Goal: Task Accomplishment & Management: Manage account settings

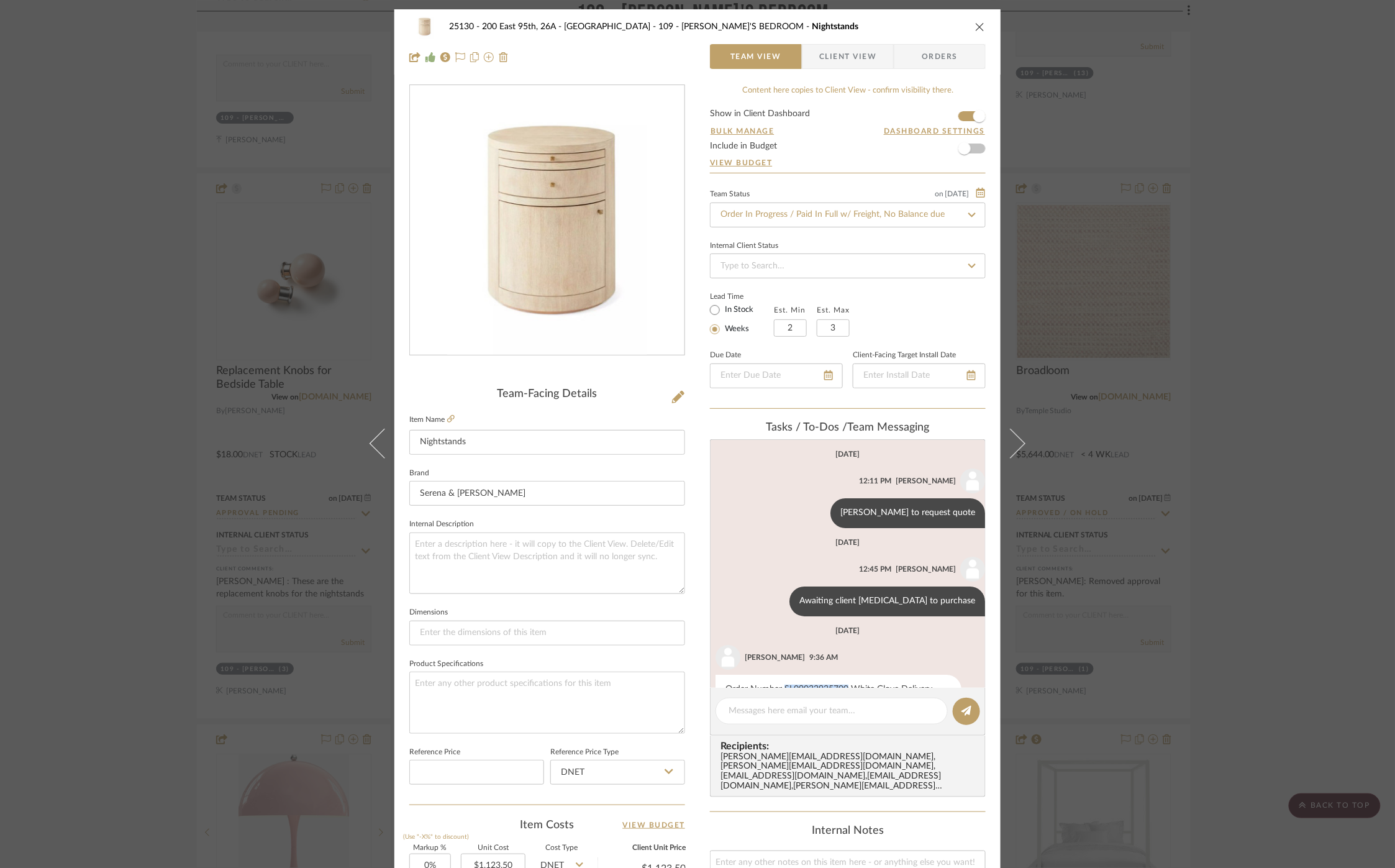
scroll to position [41, 0]
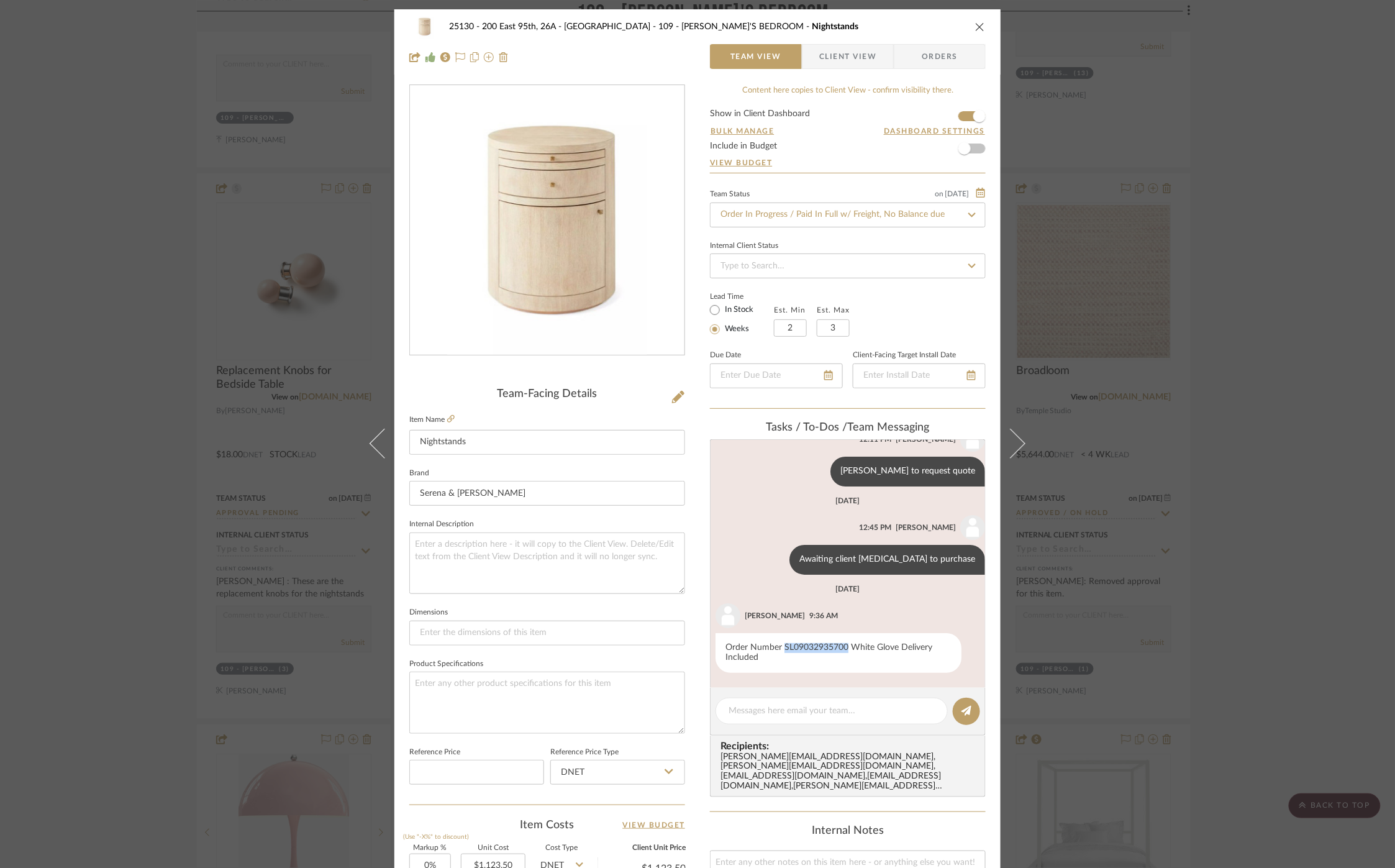
click at [976, 26] on icon "close" at bounding box center [980, 27] width 10 height 10
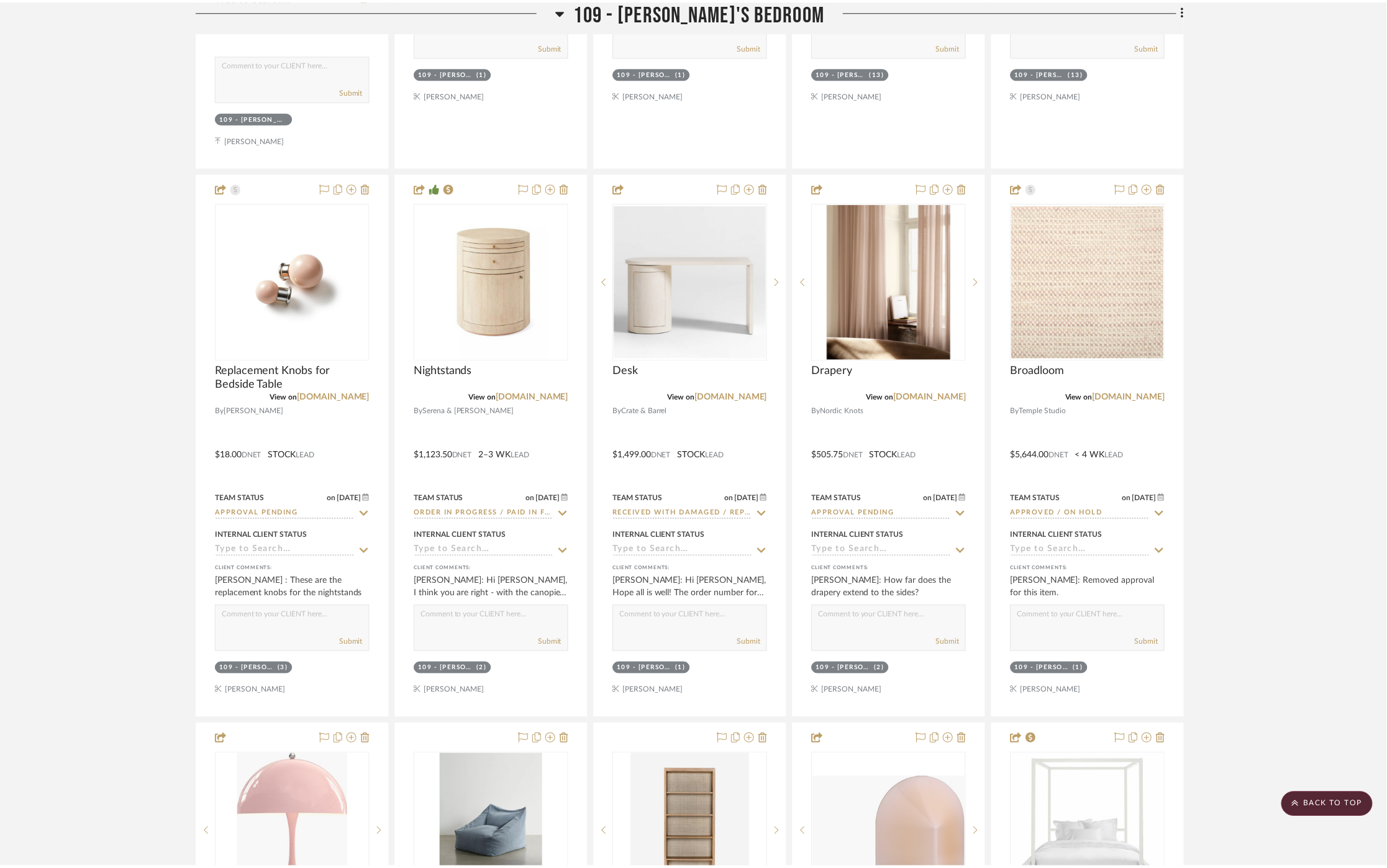
scroll to position [9523, 0]
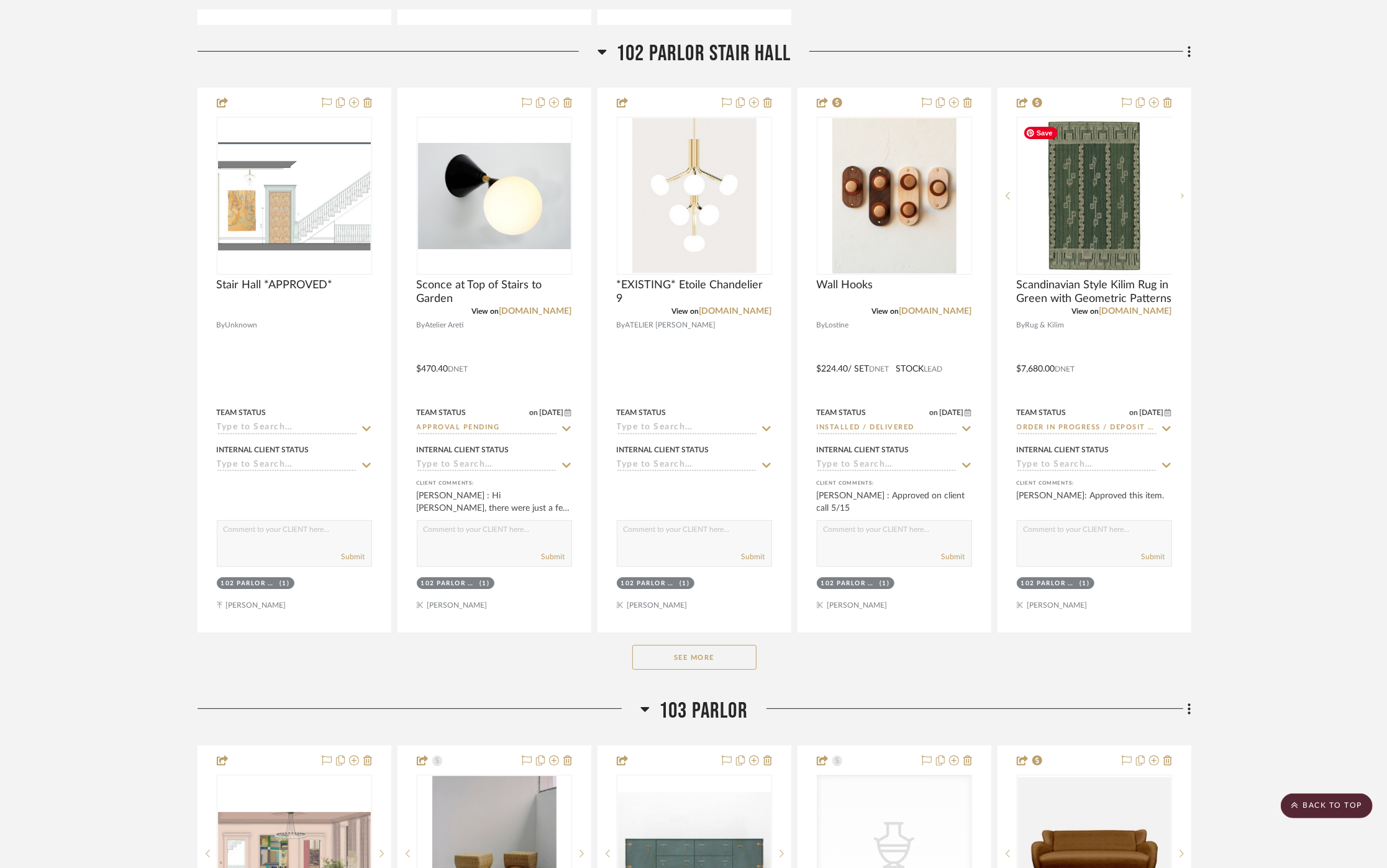
scroll to position [8103, 0]
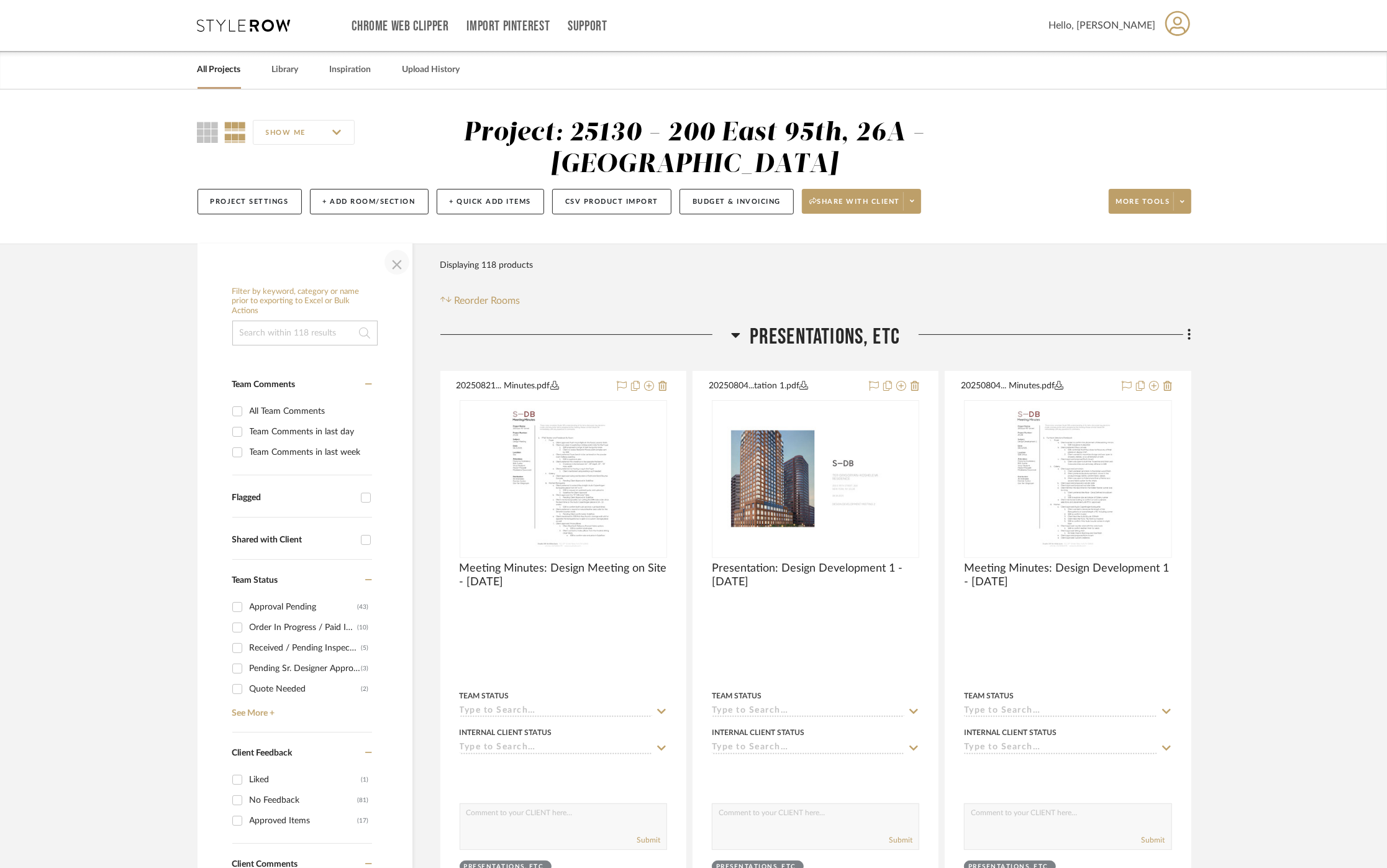
click at [400, 269] on span "button" at bounding box center [397, 262] width 30 height 30
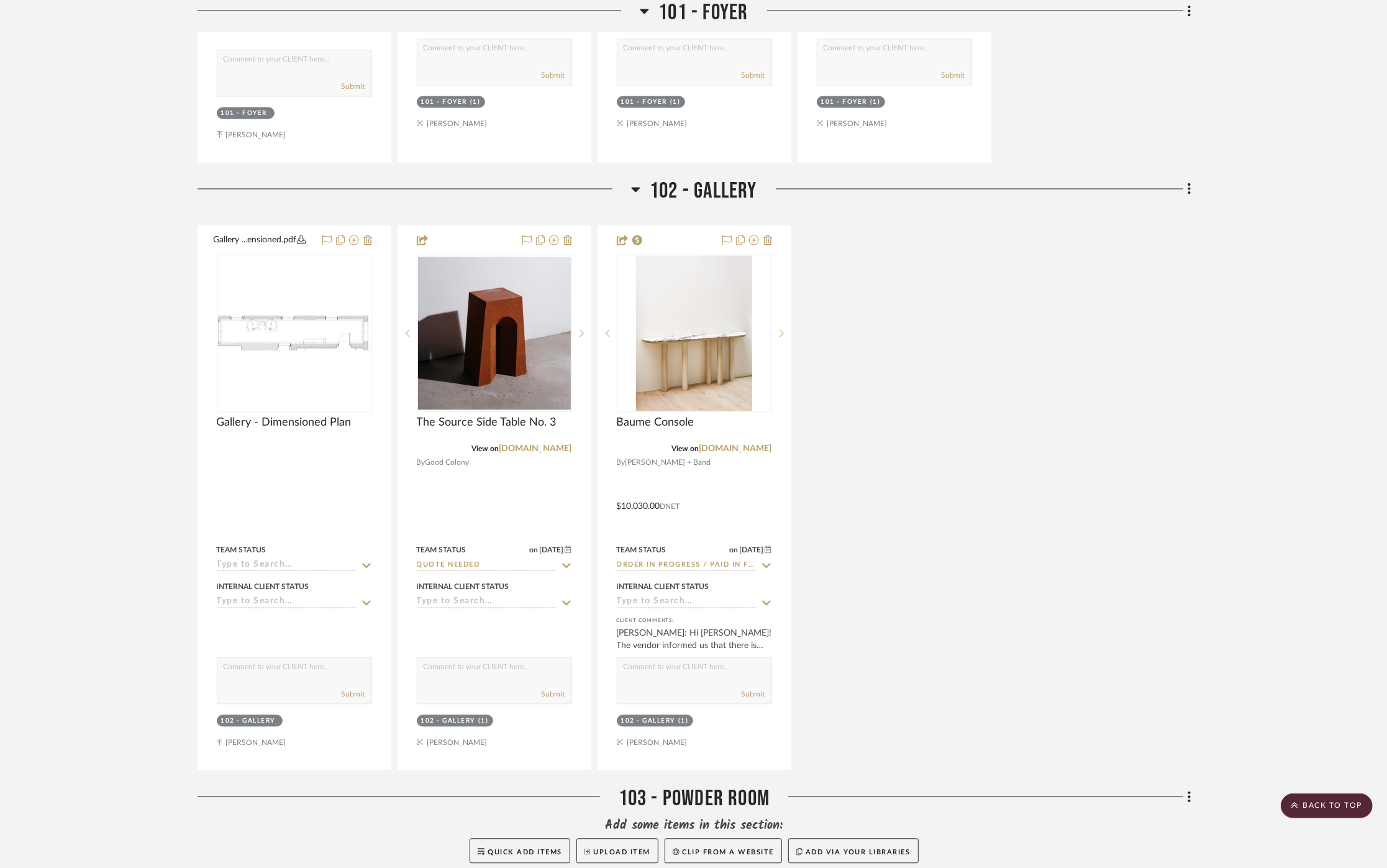
scroll to position [1932, 0]
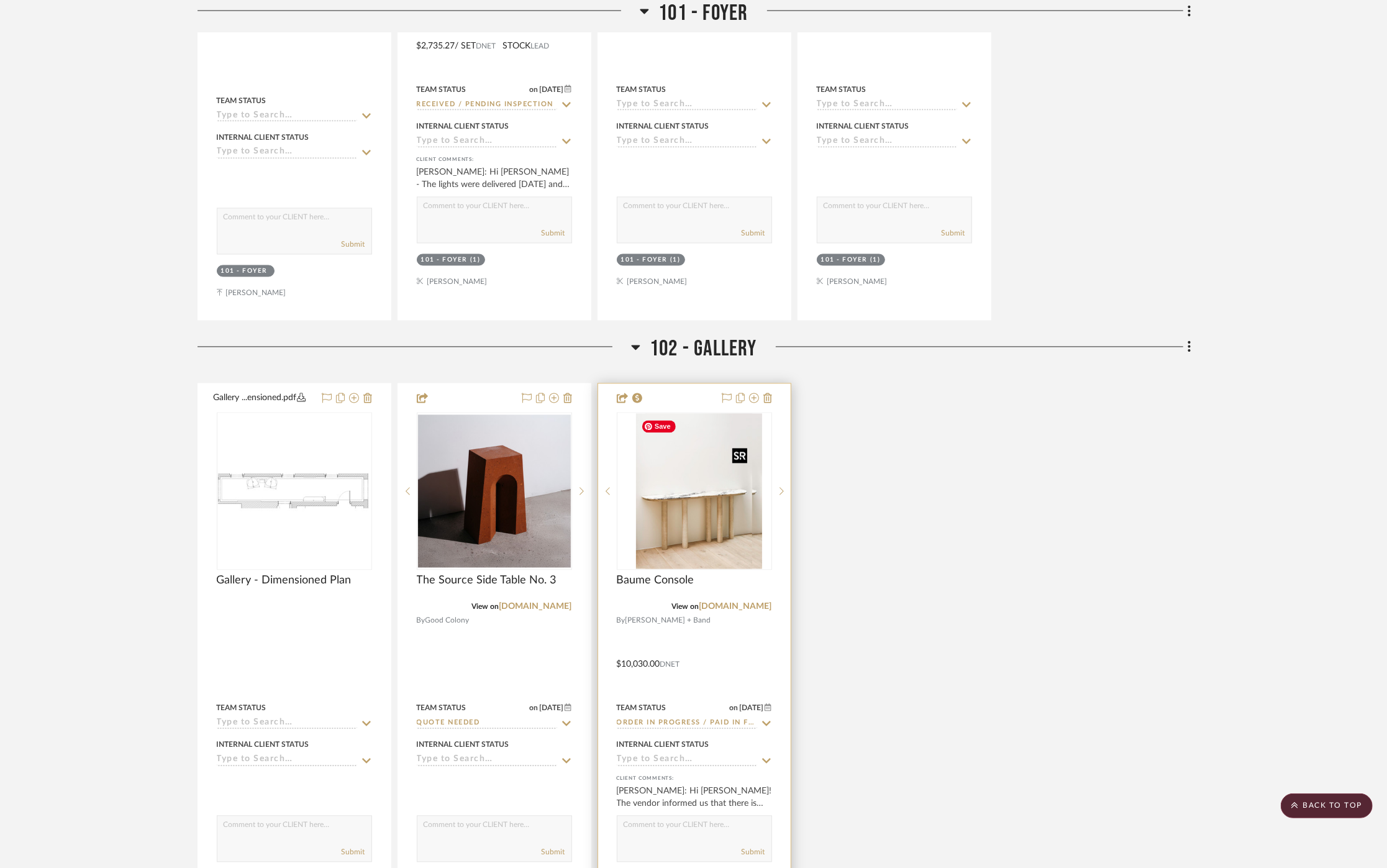
click at [705, 510] on div at bounding box center [694, 491] width 155 height 158
click at [699, 522] on img "0" at bounding box center [694, 490] width 116 height 155
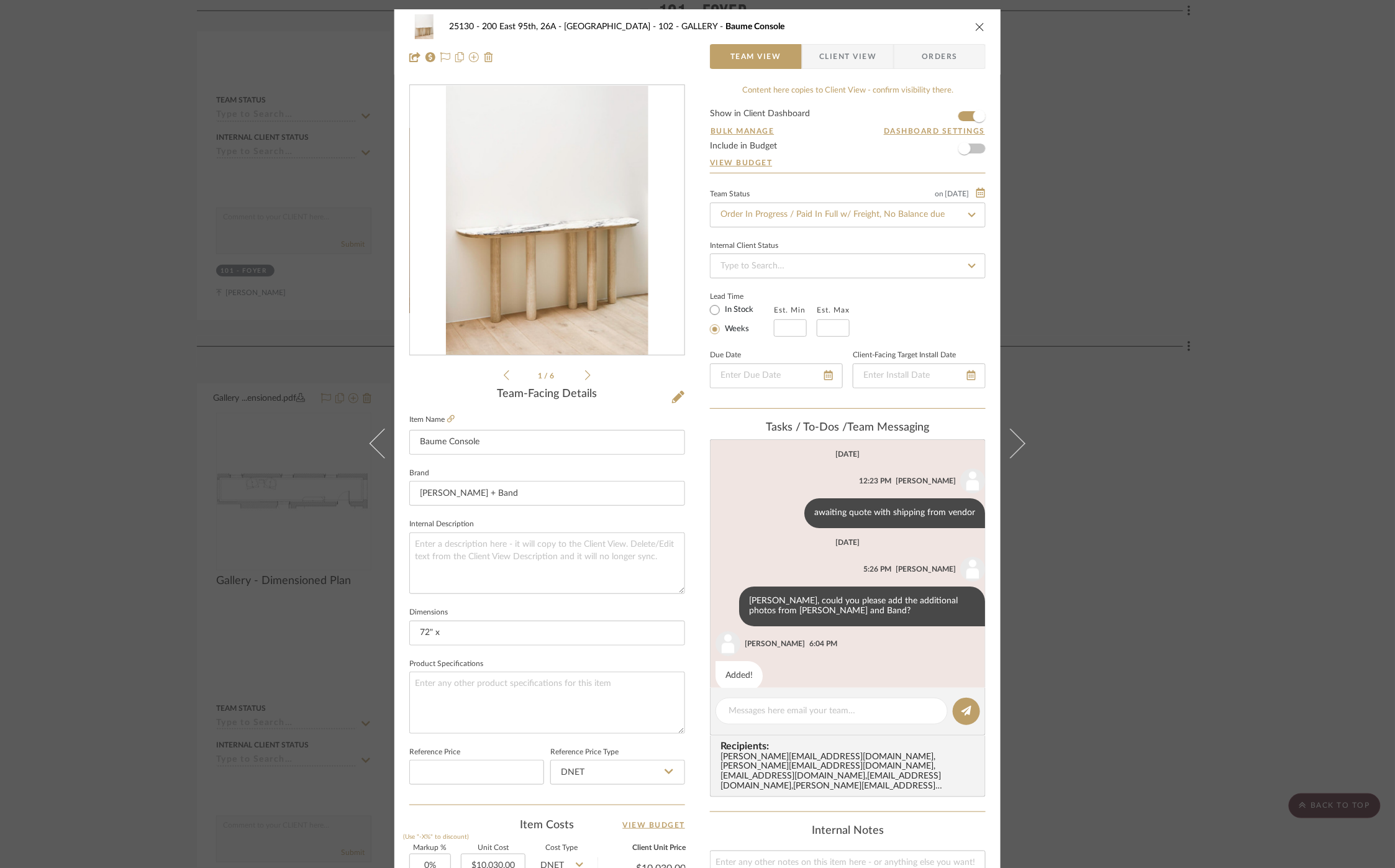
scroll to position [106, 0]
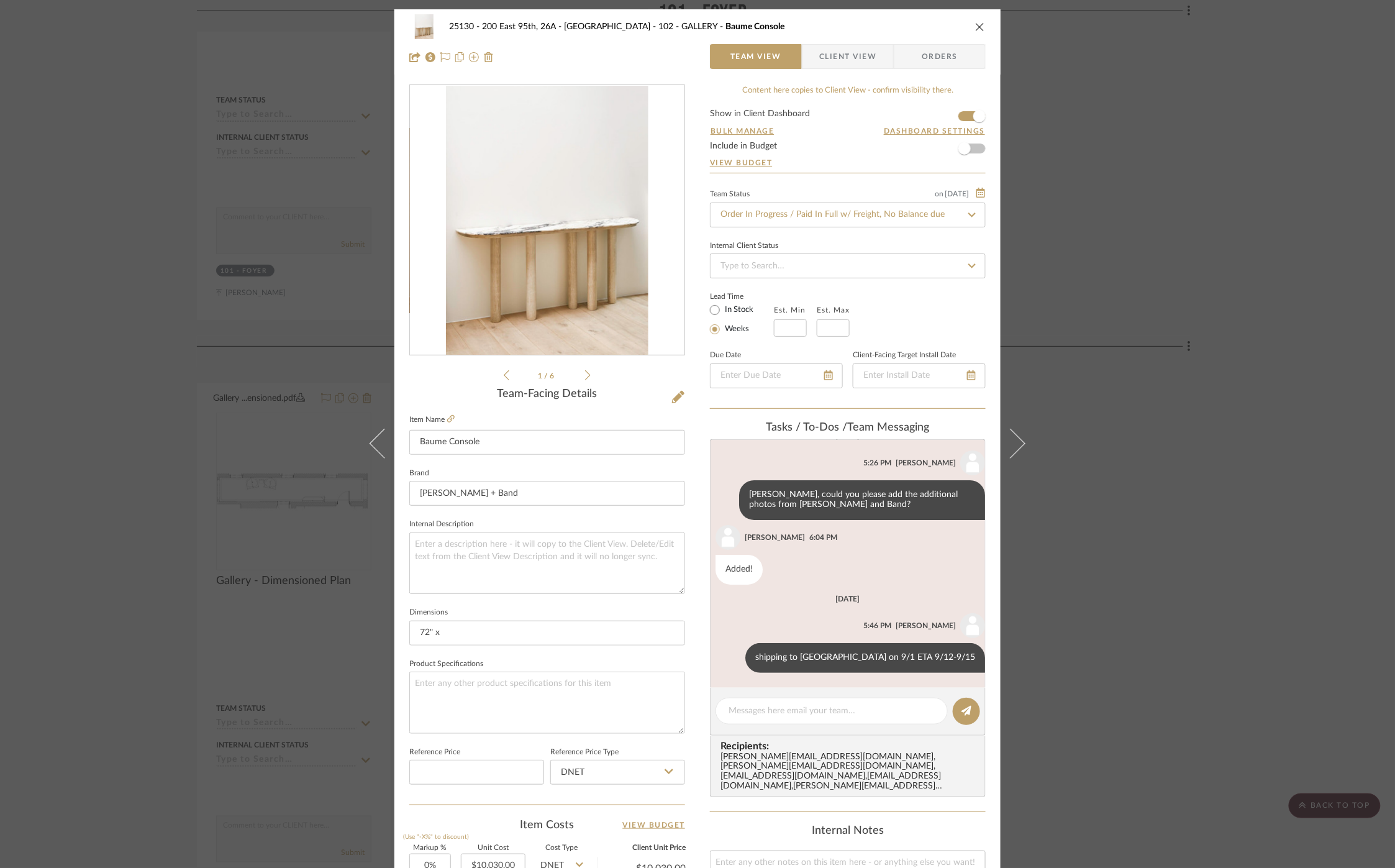
click at [861, 69] on div "25130 - 200 East 95th, 26A - Kosheleva 102 - GALLERY Baume Console Team View Cl…" at bounding box center [697, 41] width 606 height 65
click at [848, 50] on span "Client View" at bounding box center [848, 56] width 57 height 25
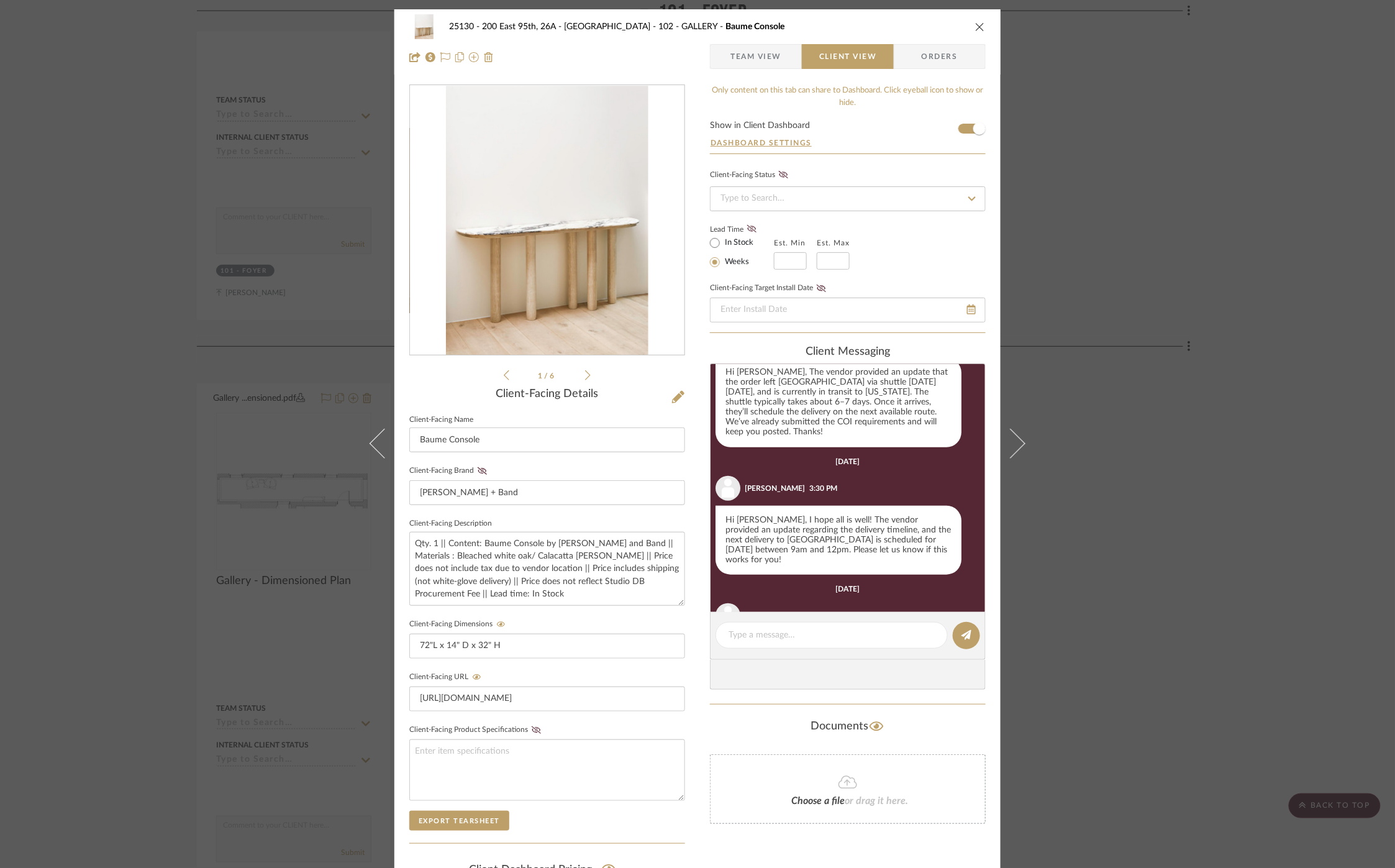
scroll to position [575, 0]
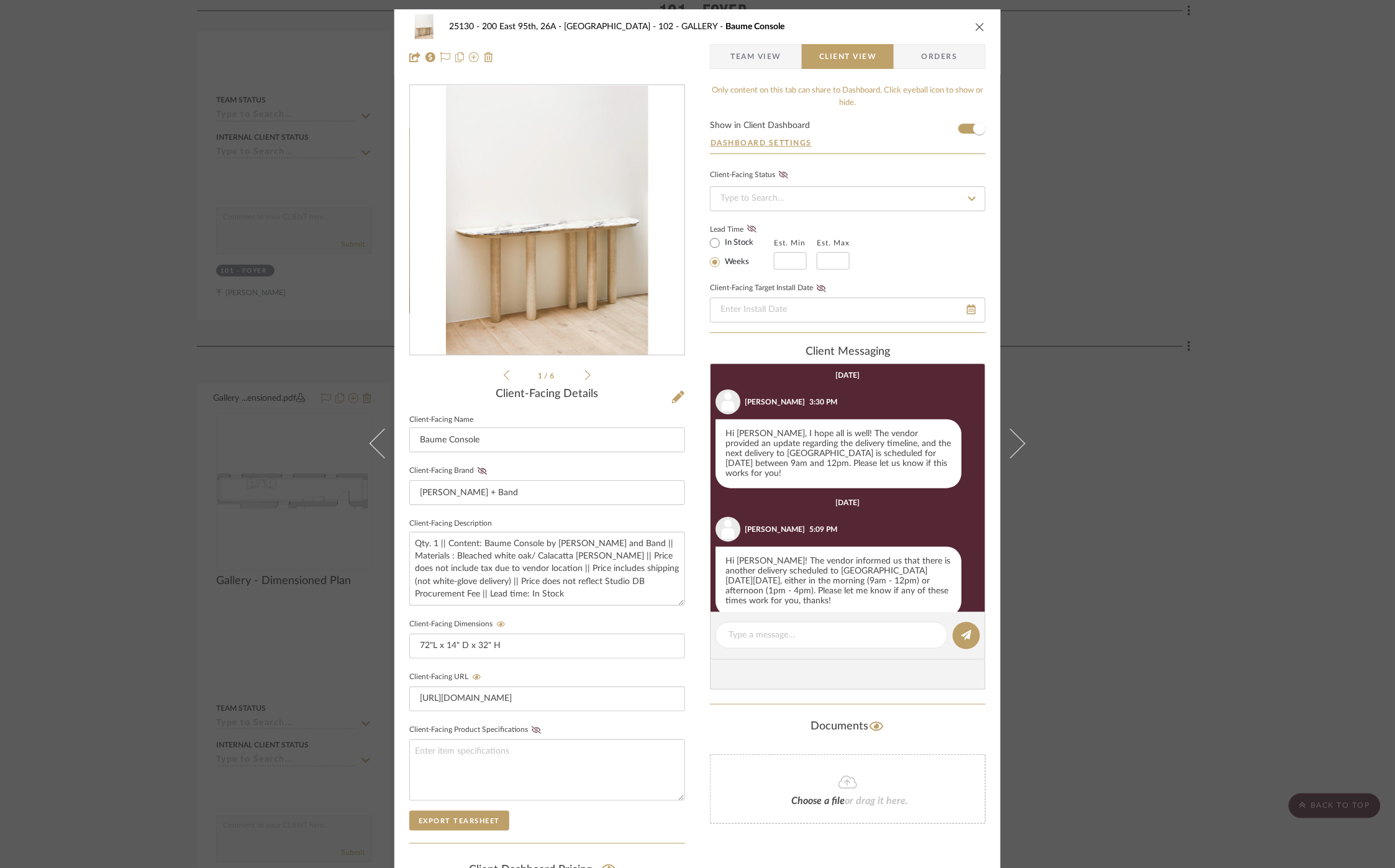
click at [1194, 258] on div "25130 - 200 East 95th, 26A - Kosheleva 102 - GALLERY Baume Console Team View Cl…" at bounding box center [698, 434] width 1395 height 868
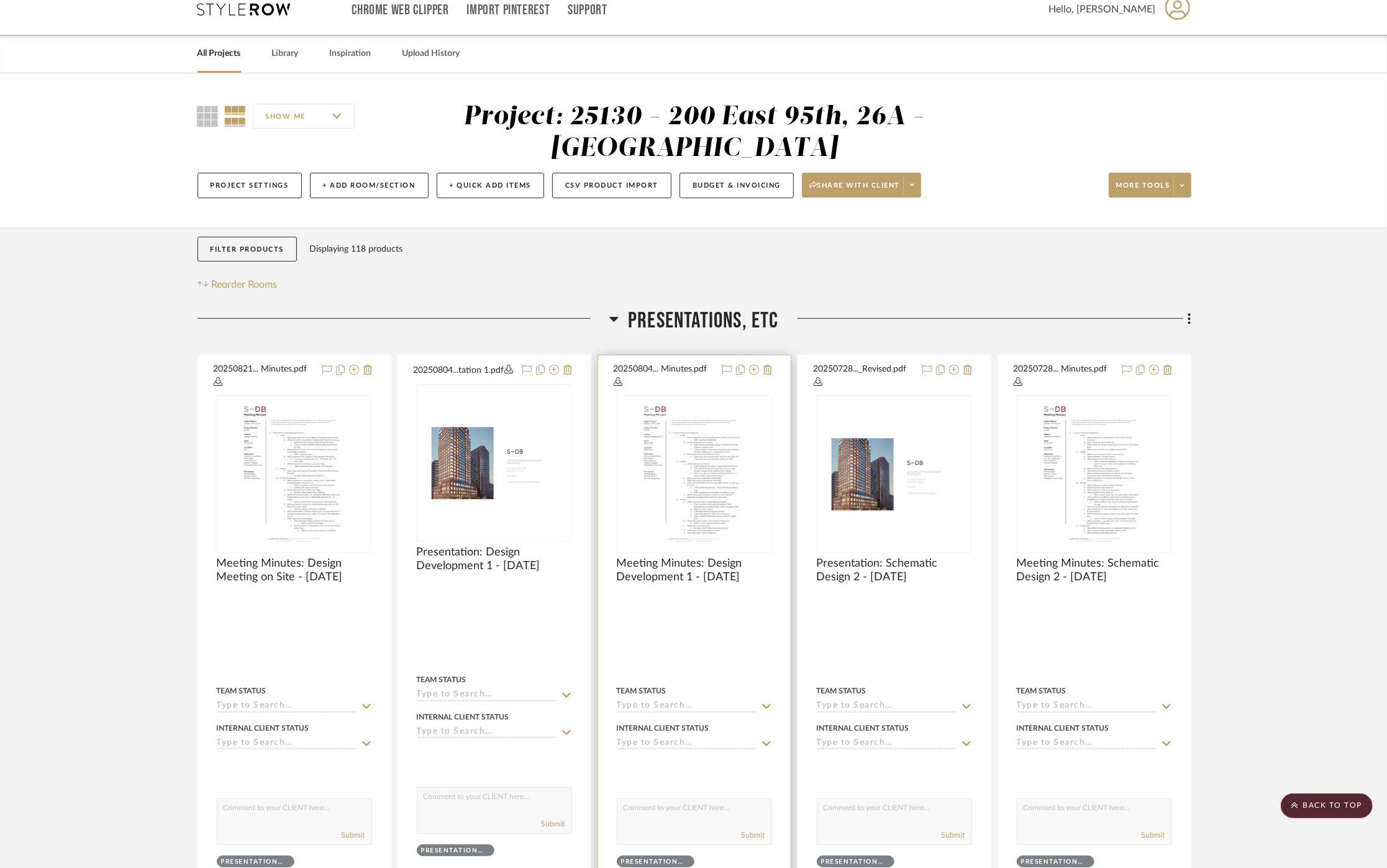
scroll to position [0, 0]
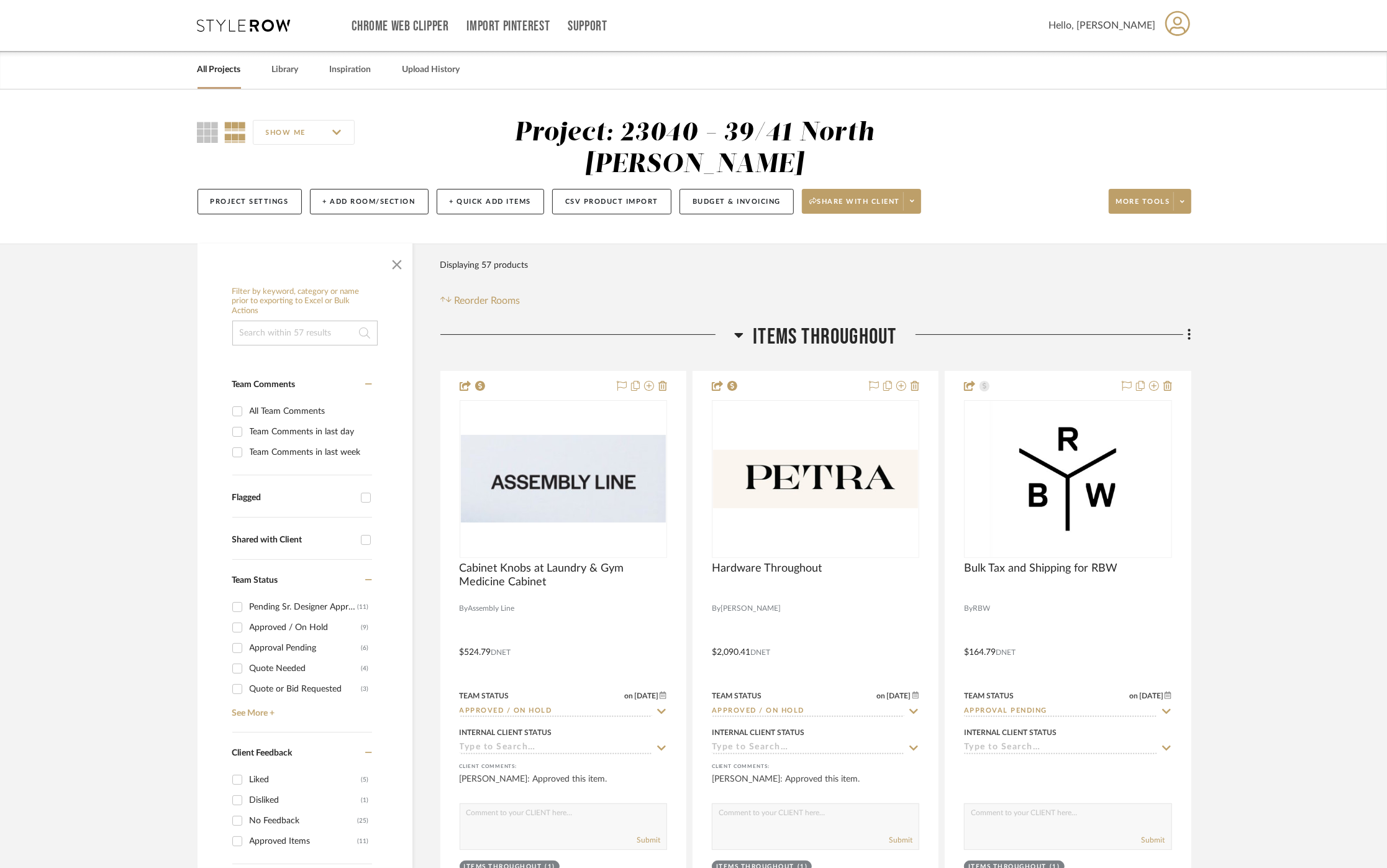
click at [386, 258] on span "button" at bounding box center [397, 262] width 30 height 30
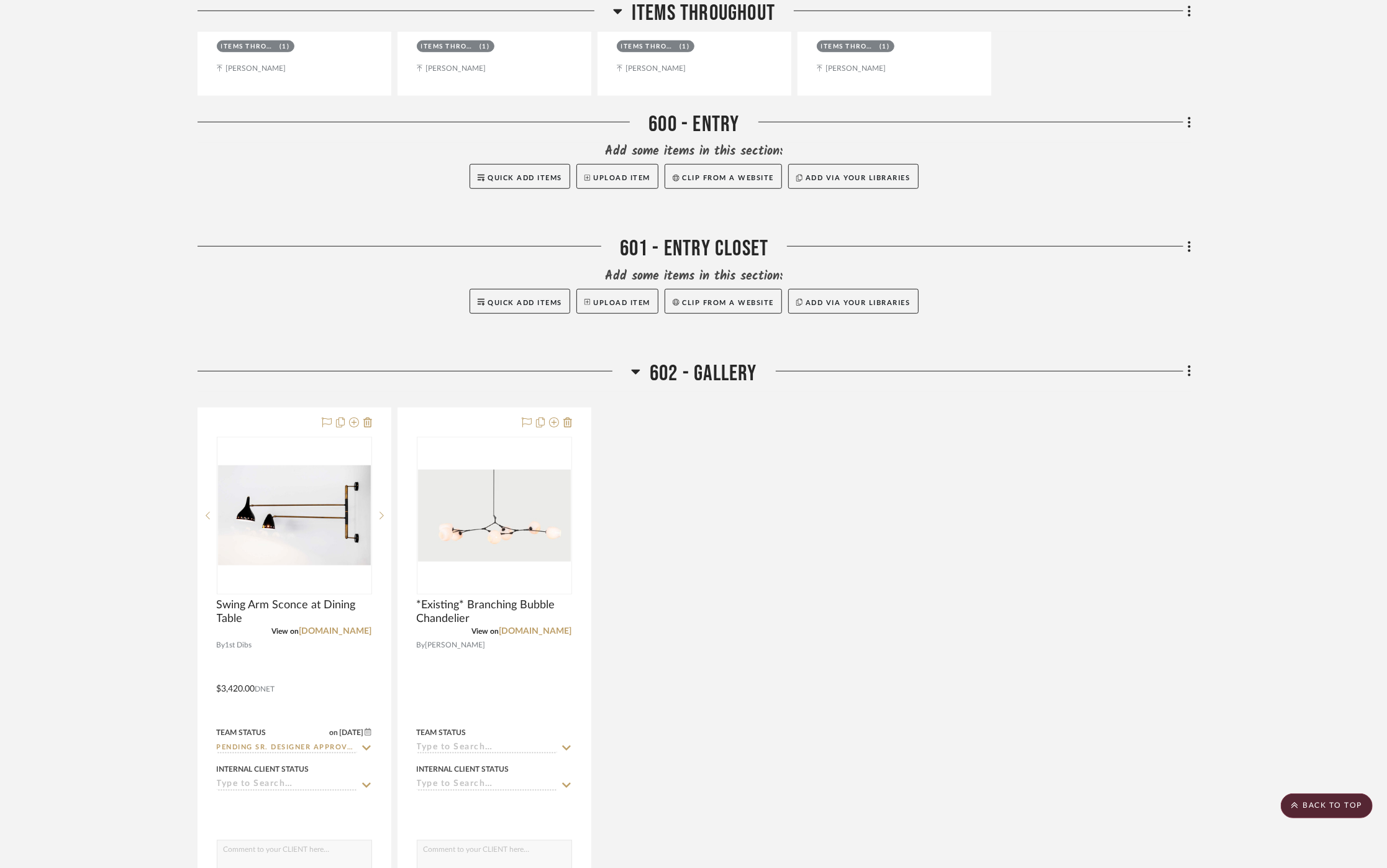
scroll to position [966, 0]
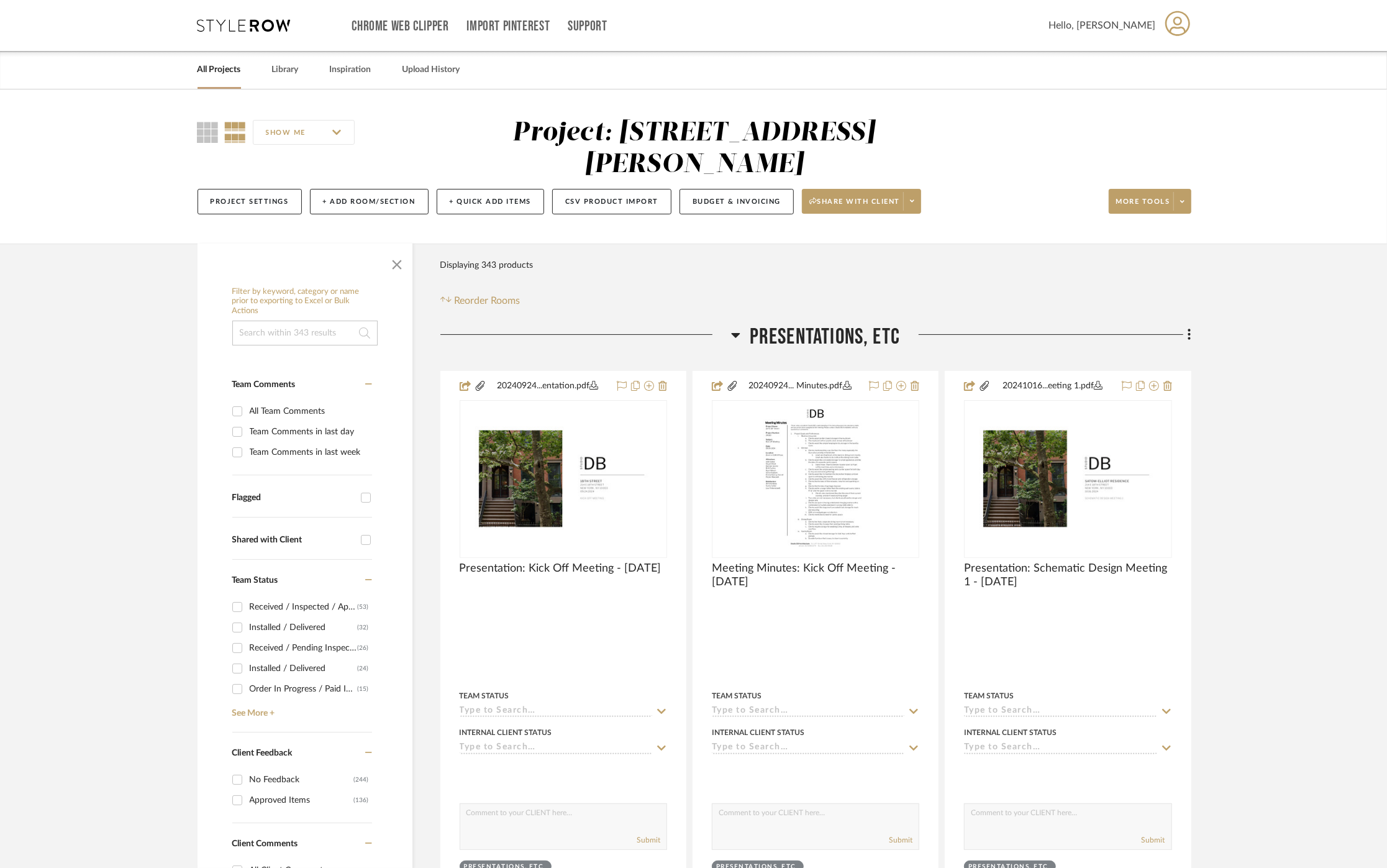
drag, startPoint x: 392, startPoint y: 269, endPoint x: 456, endPoint y: 272, distance: 64.1
click at [399, 269] on span "button" at bounding box center [397, 262] width 30 height 30
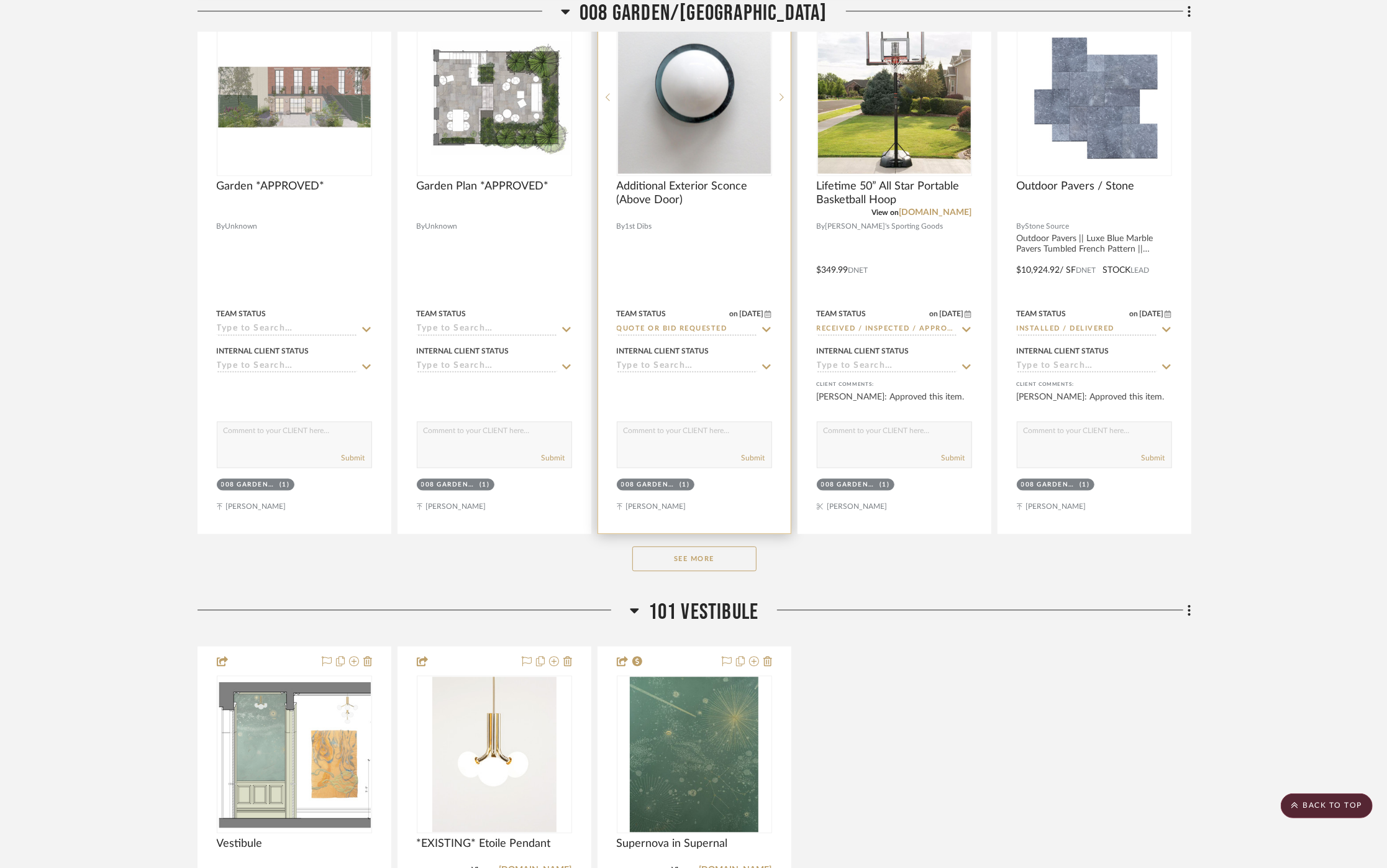
scroll to position [6418, 0]
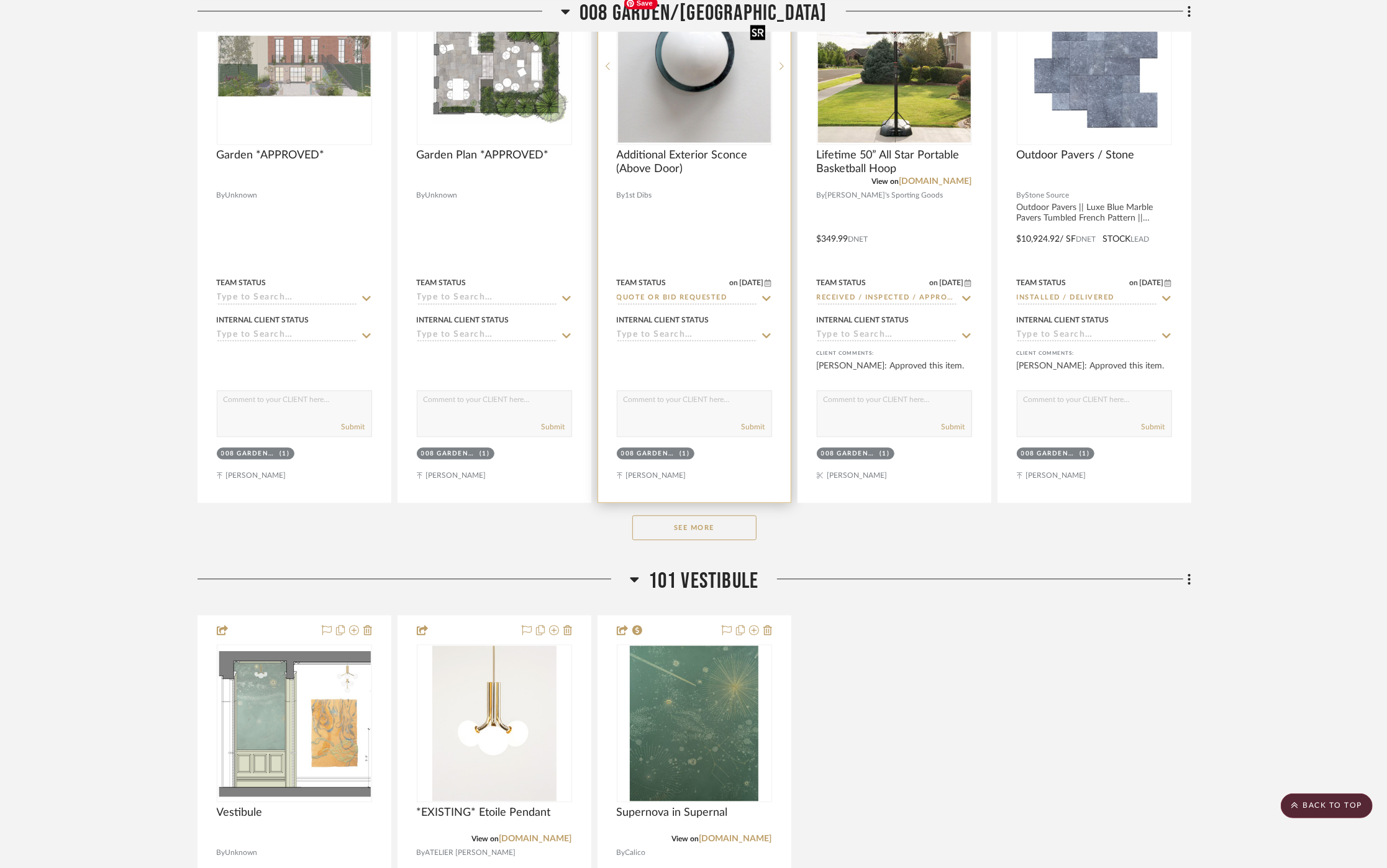
click at [690, 93] on img "0" at bounding box center [694, 65] width 153 height 152
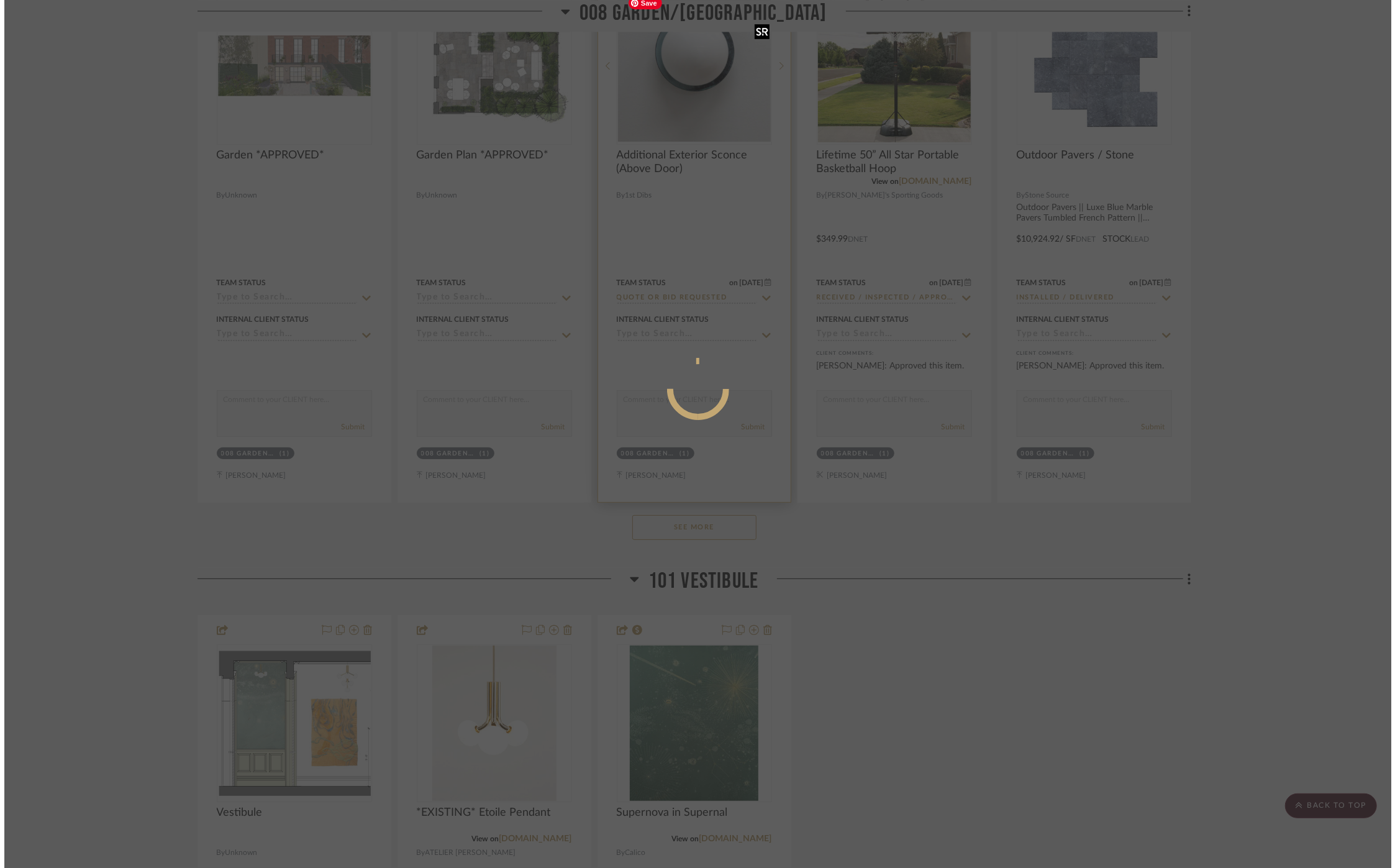
scroll to position [0, 0]
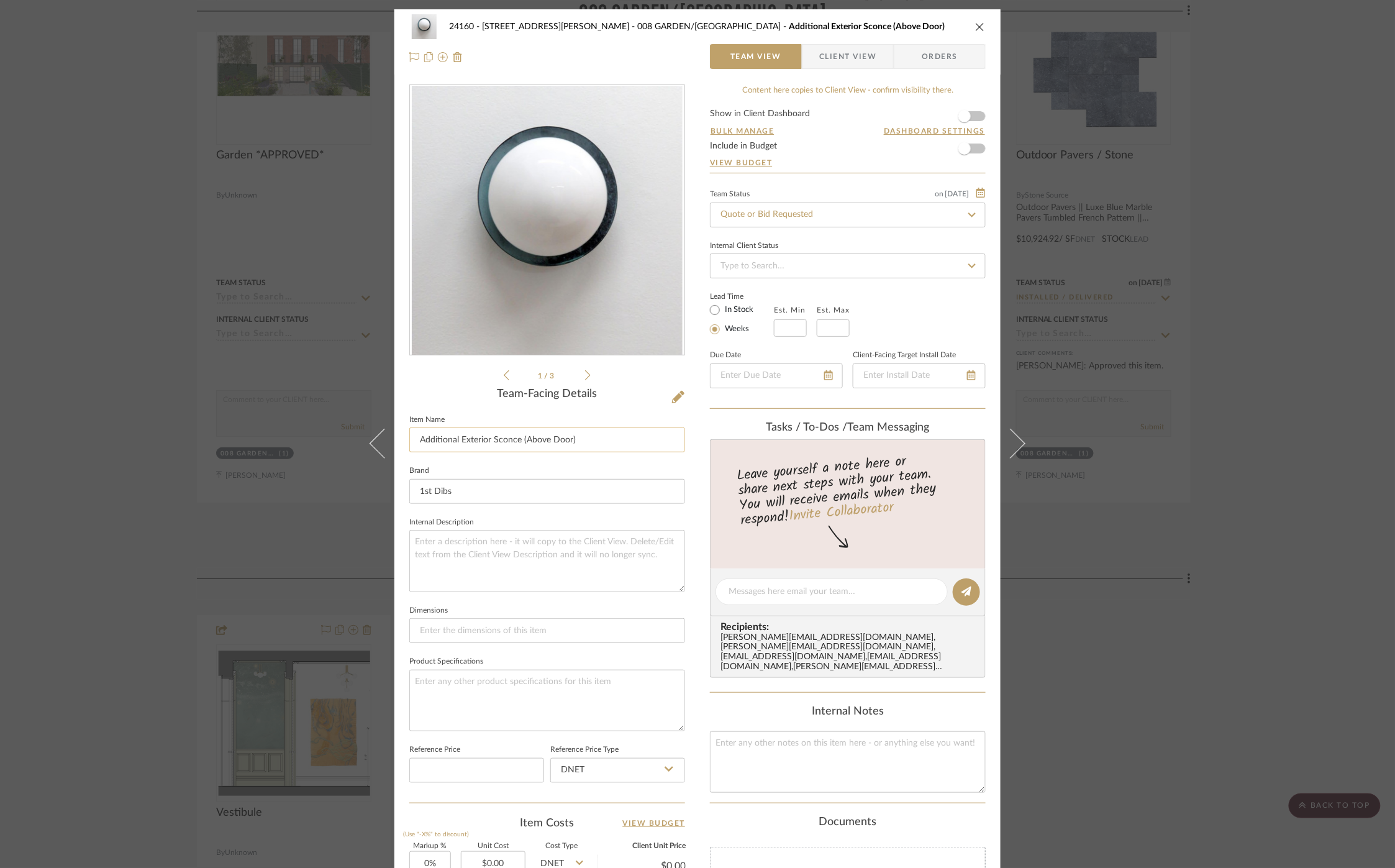
drag, startPoint x: 566, startPoint y: 438, endPoint x: 572, endPoint y: 434, distance: 7.2
click at [542, 442] on input "Additional Exterior Sconce (Above Door)" at bounding box center [547, 439] width 276 height 25
drag, startPoint x: 567, startPoint y: 439, endPoint x: 523, endPoint y: 441, distance: 44.0
click at [523, 441] on input "Additional Exterior Sconce (Above Door)" at bounding box center [547, 439] width 276 height 25
drag, startPoint x: 580, startPoint y: 437, endPoint x: 522, endPoint y: 442, distance: 58.2
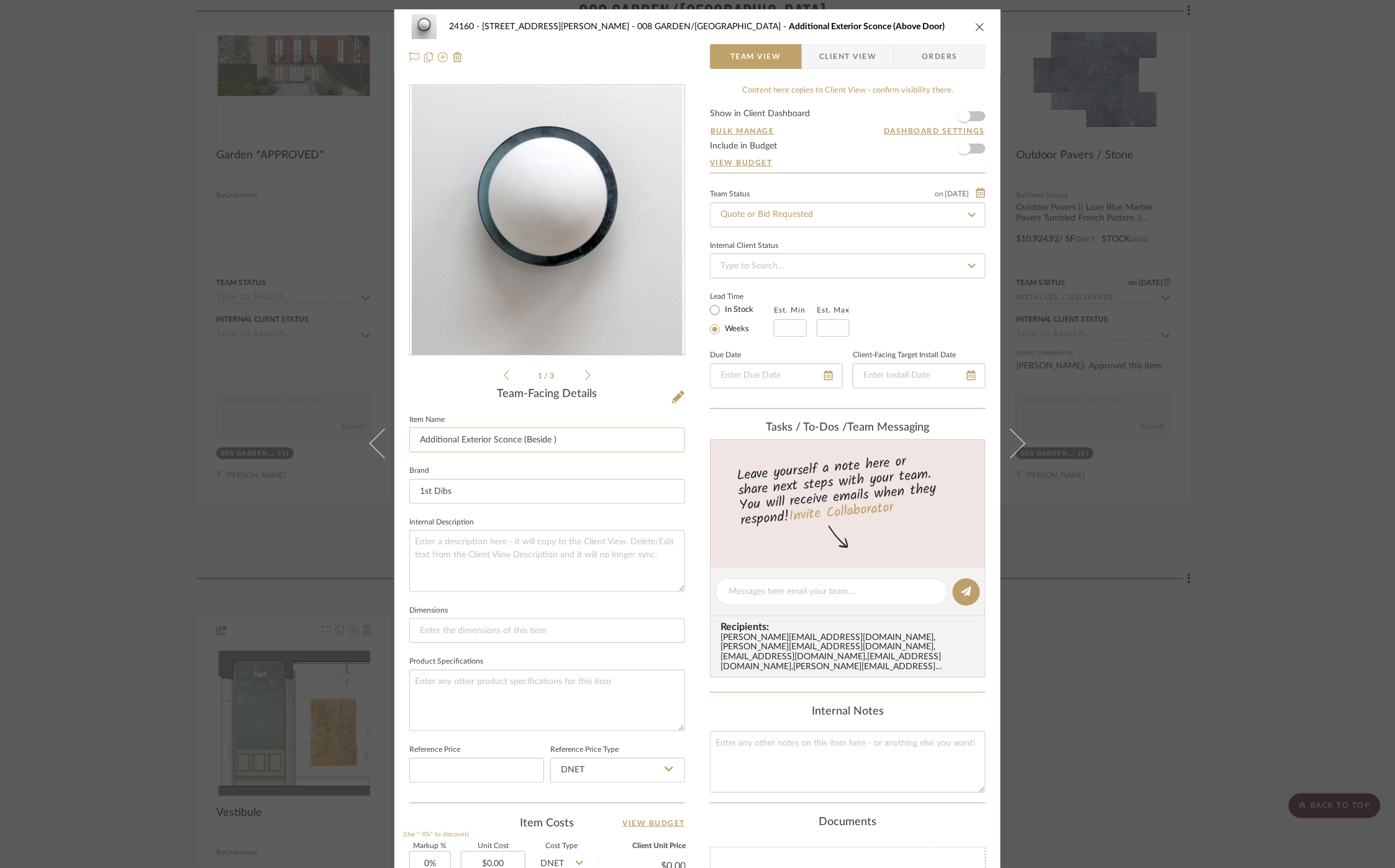
click at [522, 442] on input "Additional Exterior Sconce (Beside )" at bounding box center [547, 439] width 276 height 25
type input "Additional Exterior Sconce"
click at [730, 677] on summary-project-messaging "Tasks / To-Dos / team Messaging Leave yourself a note here or share next steps …" at bounding box center [848, 556] width 276 height 272
click at [672, 400] on button at bounding box center [678, 398] width 14 height 20
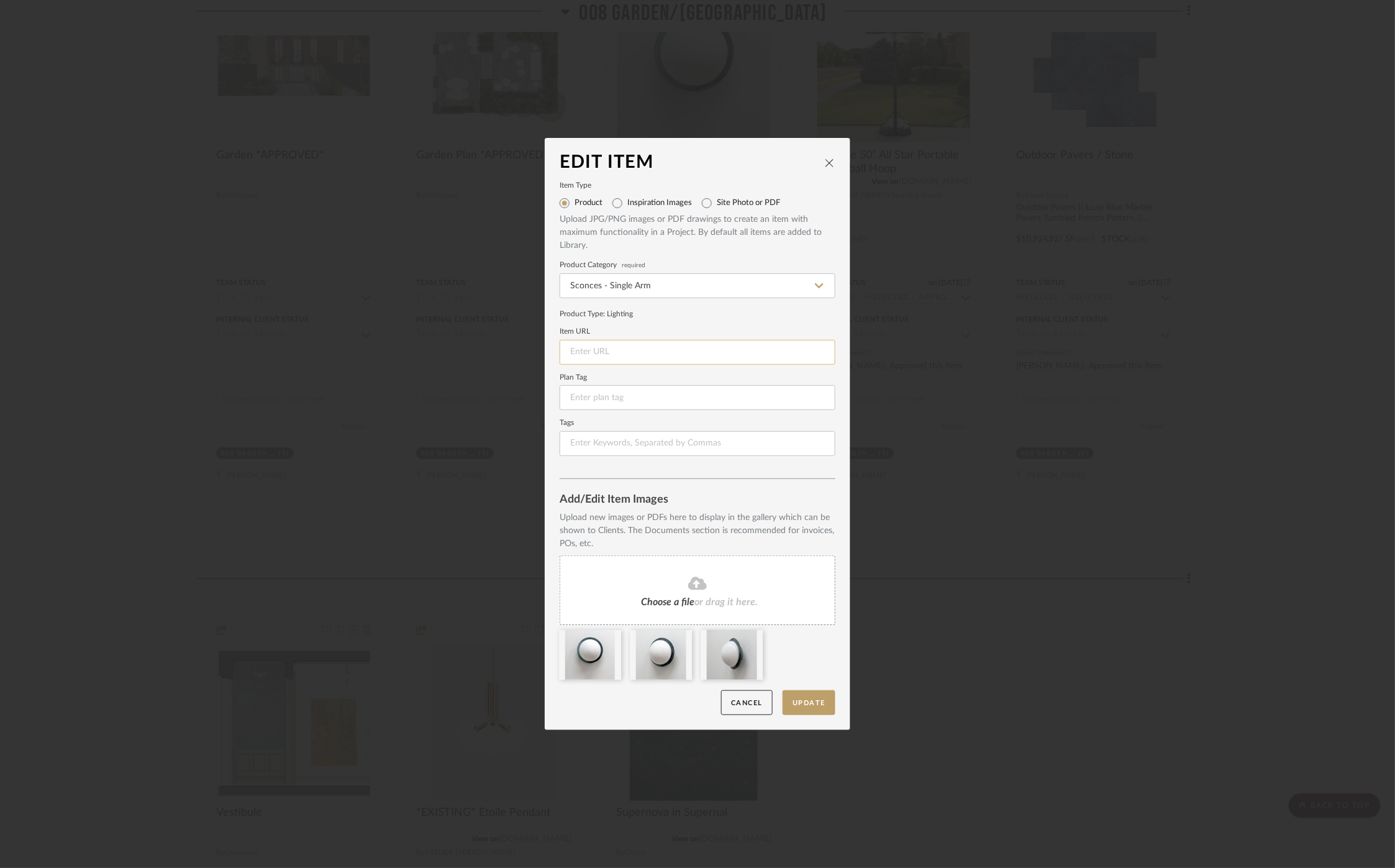
click at [650, 349] on input at bounding box center [698, 352] width 276 height 25
paste input "https://www.1stdibs.com/furniture/lighting/flush-mount-ceiling-lights/outdoor-b…"
click at [749, 642] on icon at bounding box center [752, 638] width 8 height 10
click at [678, 641] on icon at bounding box center [682, 638] width 8 height 10
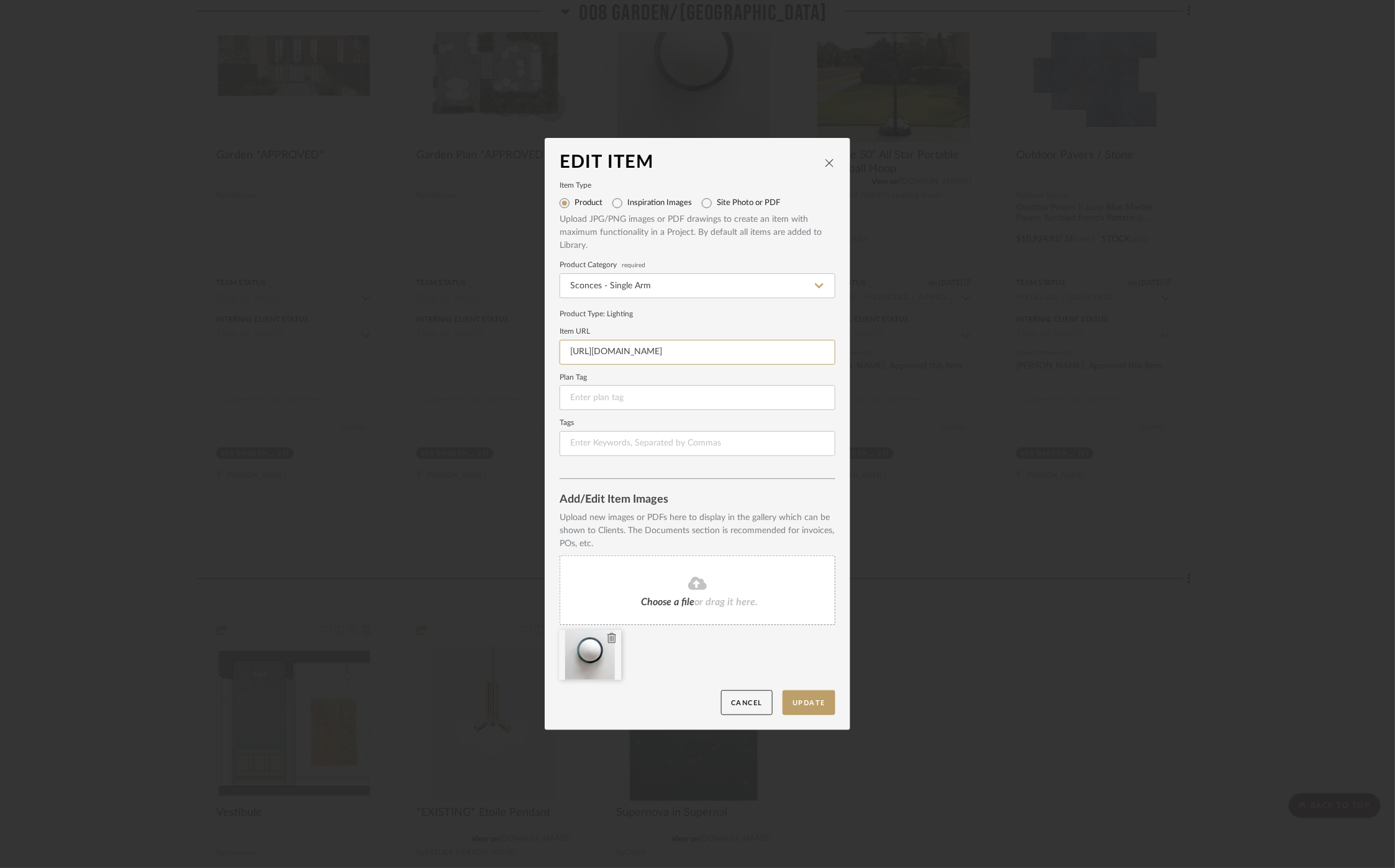
click at [608, 635] on icon at bounding box center [611, 638] width 8 height 10
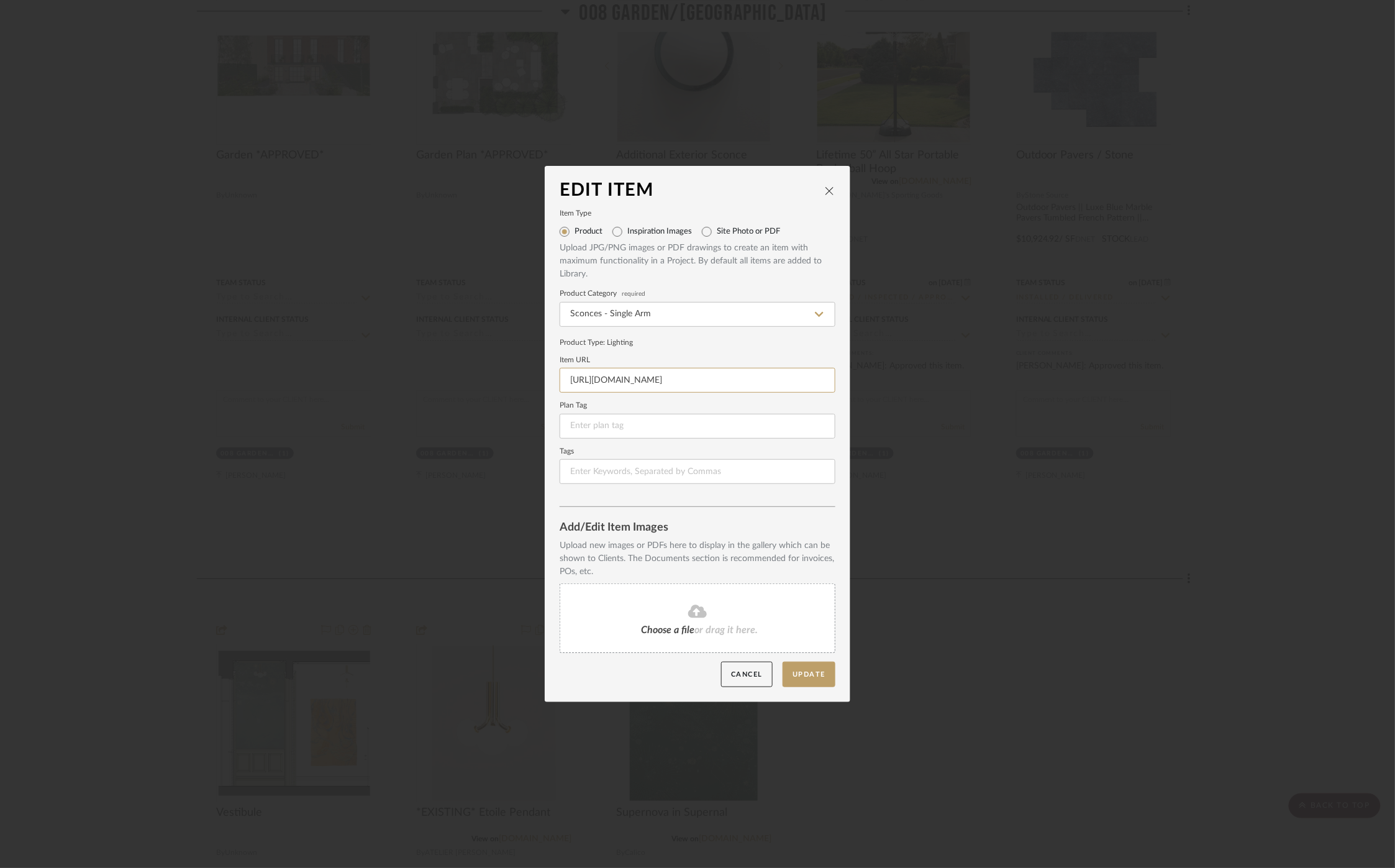
type input "https://www.1stdibs.com/furniture/lighting/flush-mount-ceiling-lights/outdoor-b…"
click at [669, 601] on div "Choose a file or drag it here." at bounding box center [698, 618] width 276 height 70
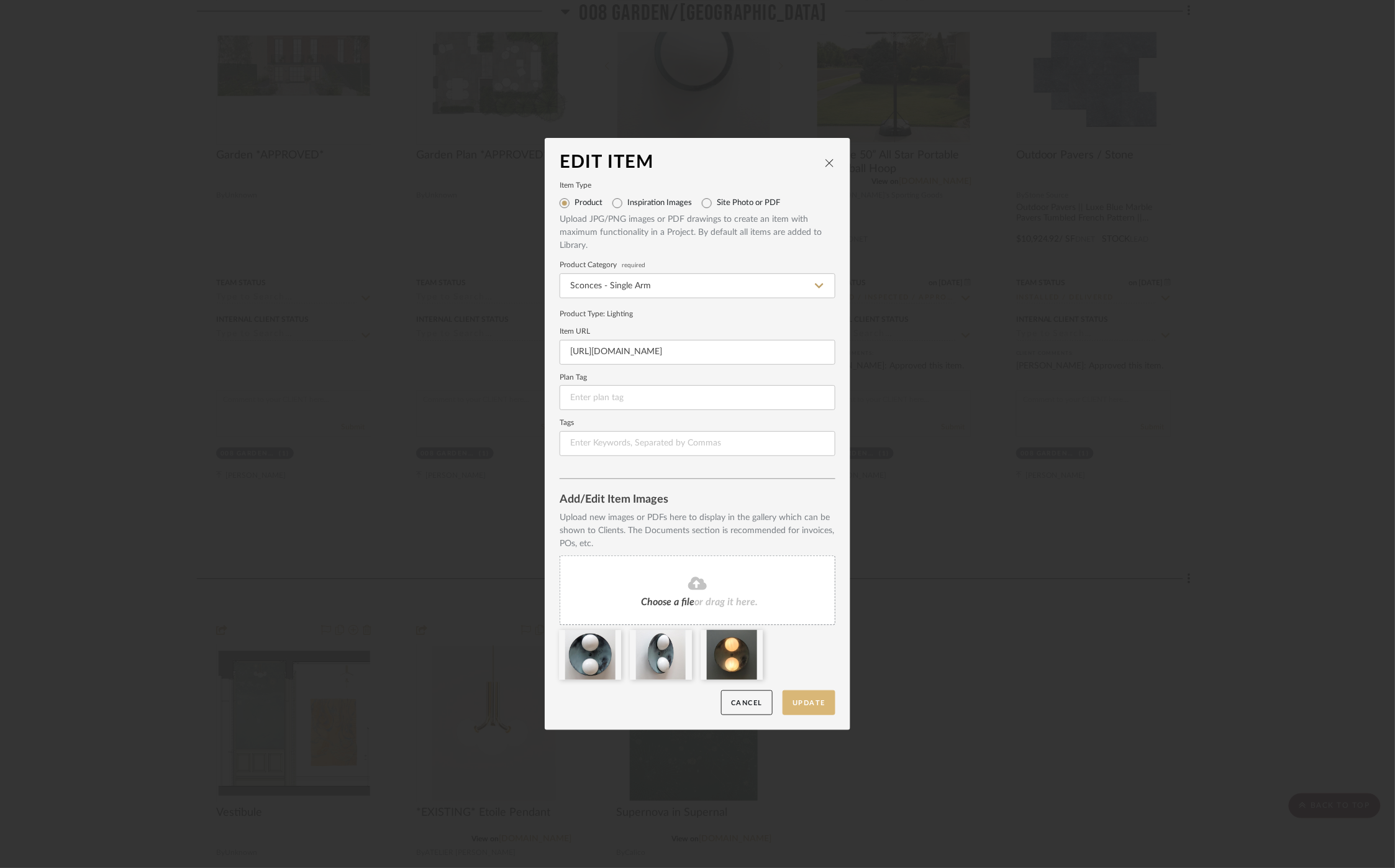
click at [811, 700] on button "Update" at bounding box center [809, 703] width 53 height 26
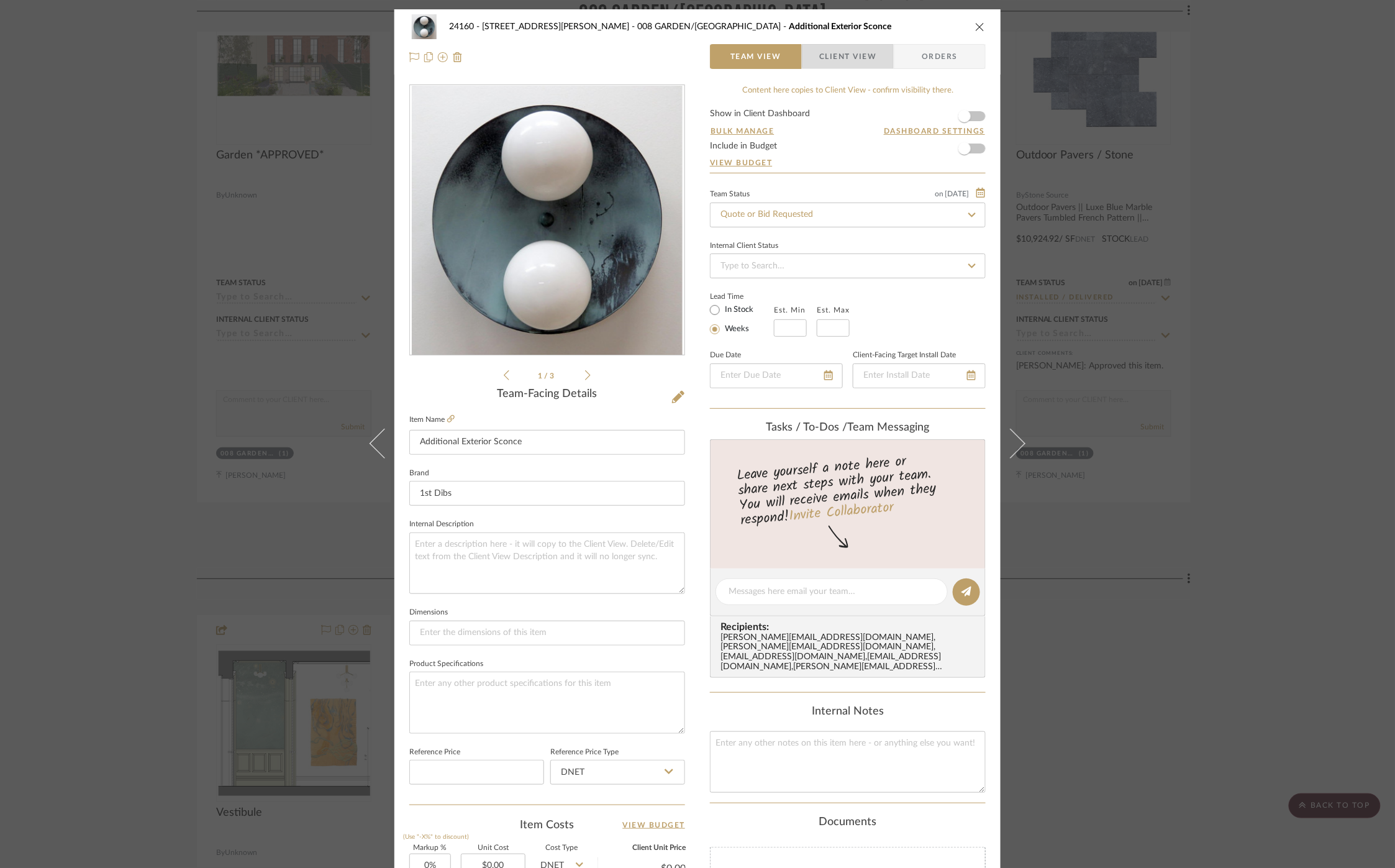
click at [845, 48] on span "Client View" at bounding box center [848, 56] width 57 height 25
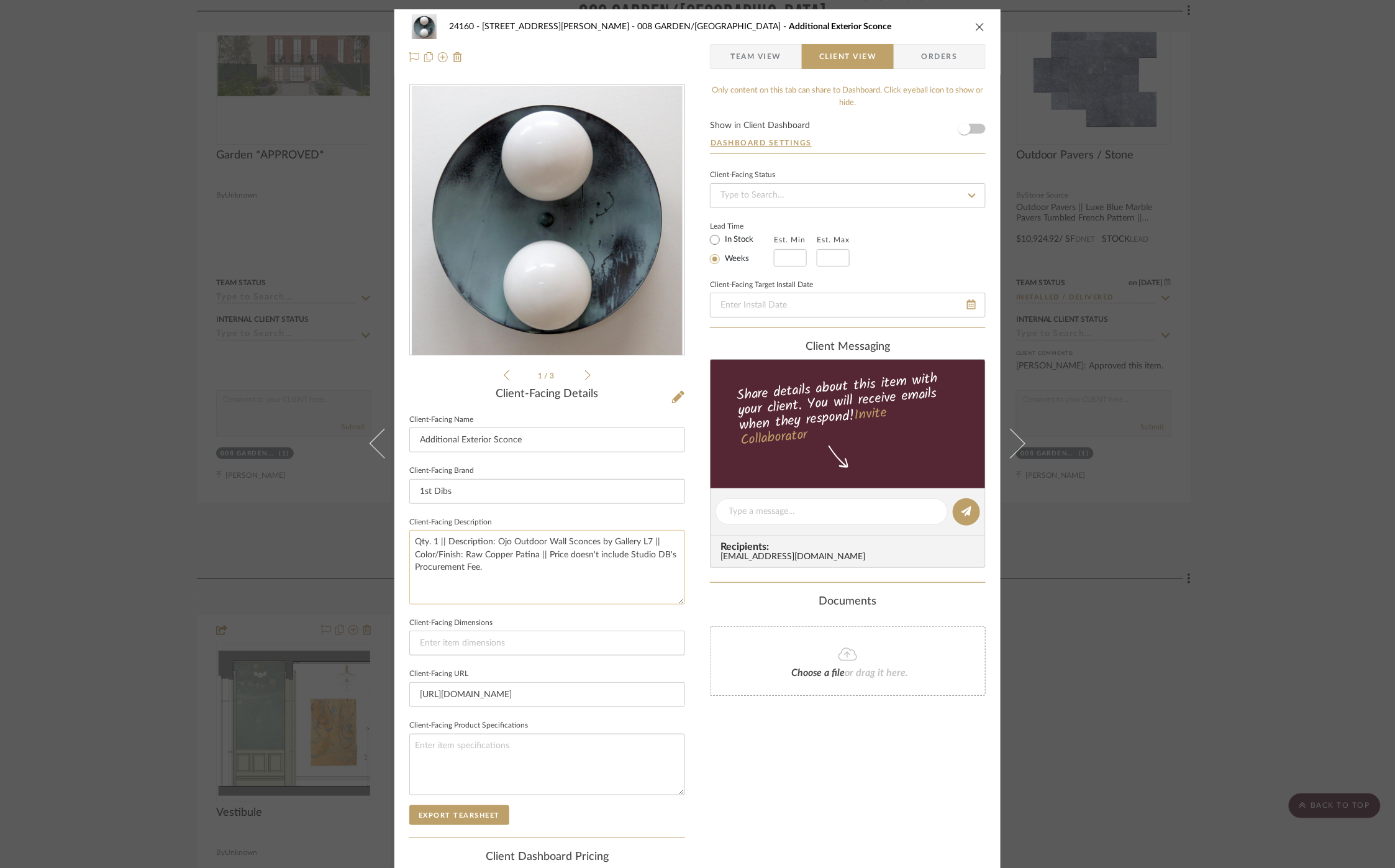
click at [579, 560] on textarea "Qty. 1 || Description: Ojo Outdoor Wall Sconces by Gallery L7 || Color/Finish: …" at bounding box center [547, 566] width 276 height 74
drag, startPoint x: 1178, startPoint y: 343, endPoint x: 1157, endPoint y: 399, distance: 59.8
click at [1179, 343] on div "24160 - 214 E 18th Street - Satow Elliot 008 GARDEN/TERRACE Additional Exterior…" at bounding box center [698, 434] width 1395 height 868
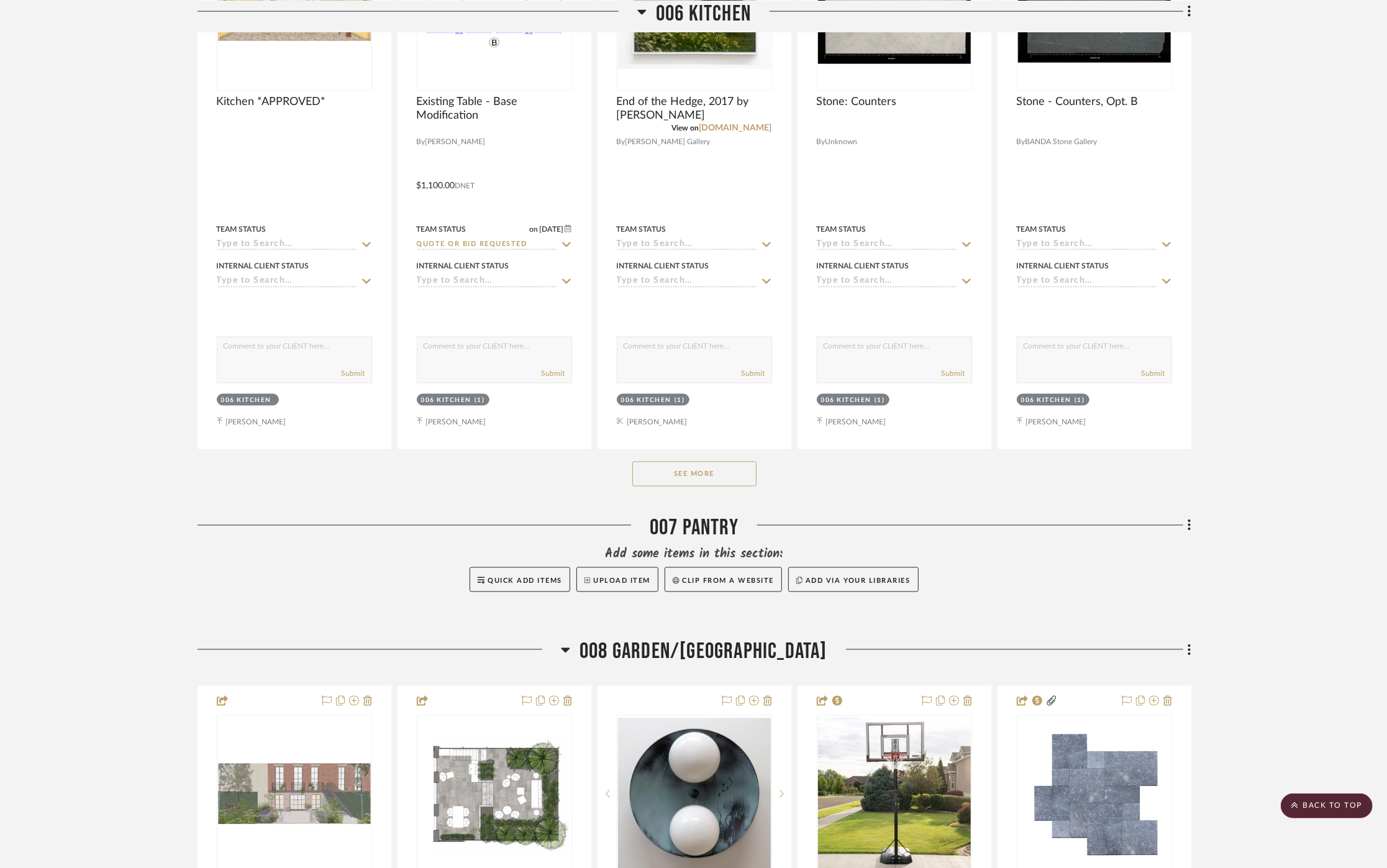
scroll to position [5659, 0]
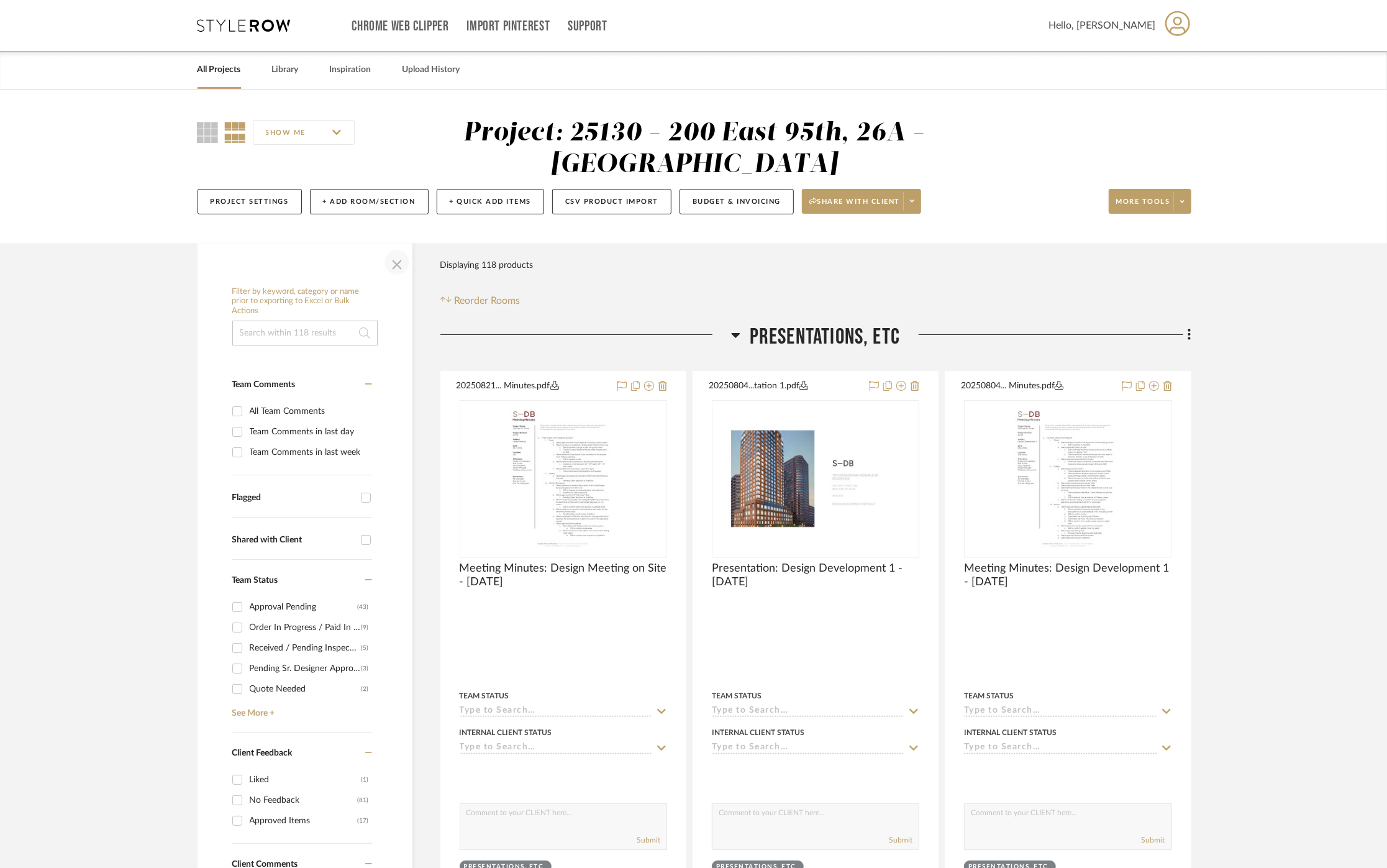
click at [408, 269] on span "button" at bounding box center [397, 262] width 30 height 30
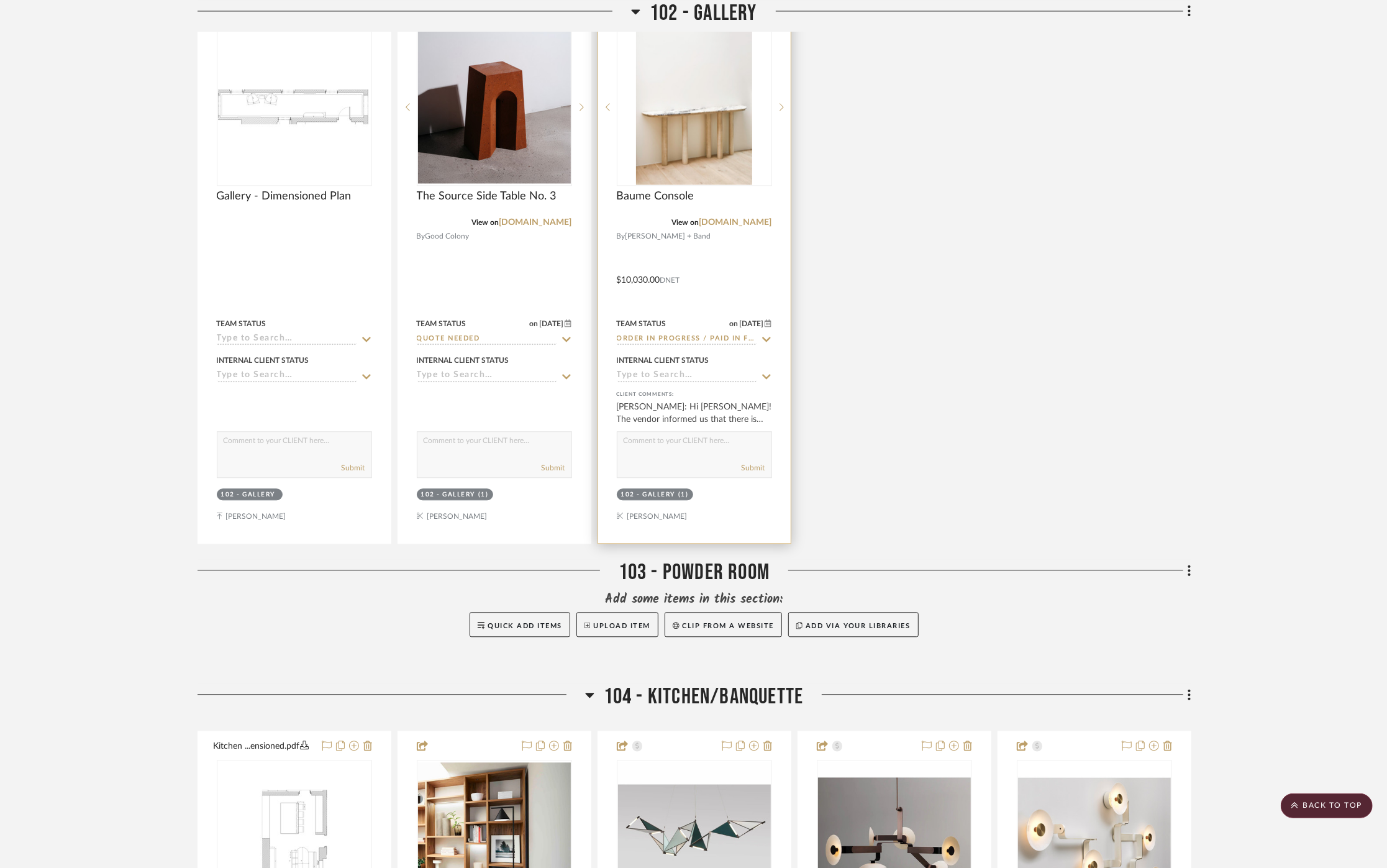
scroll to position [2139, 0]
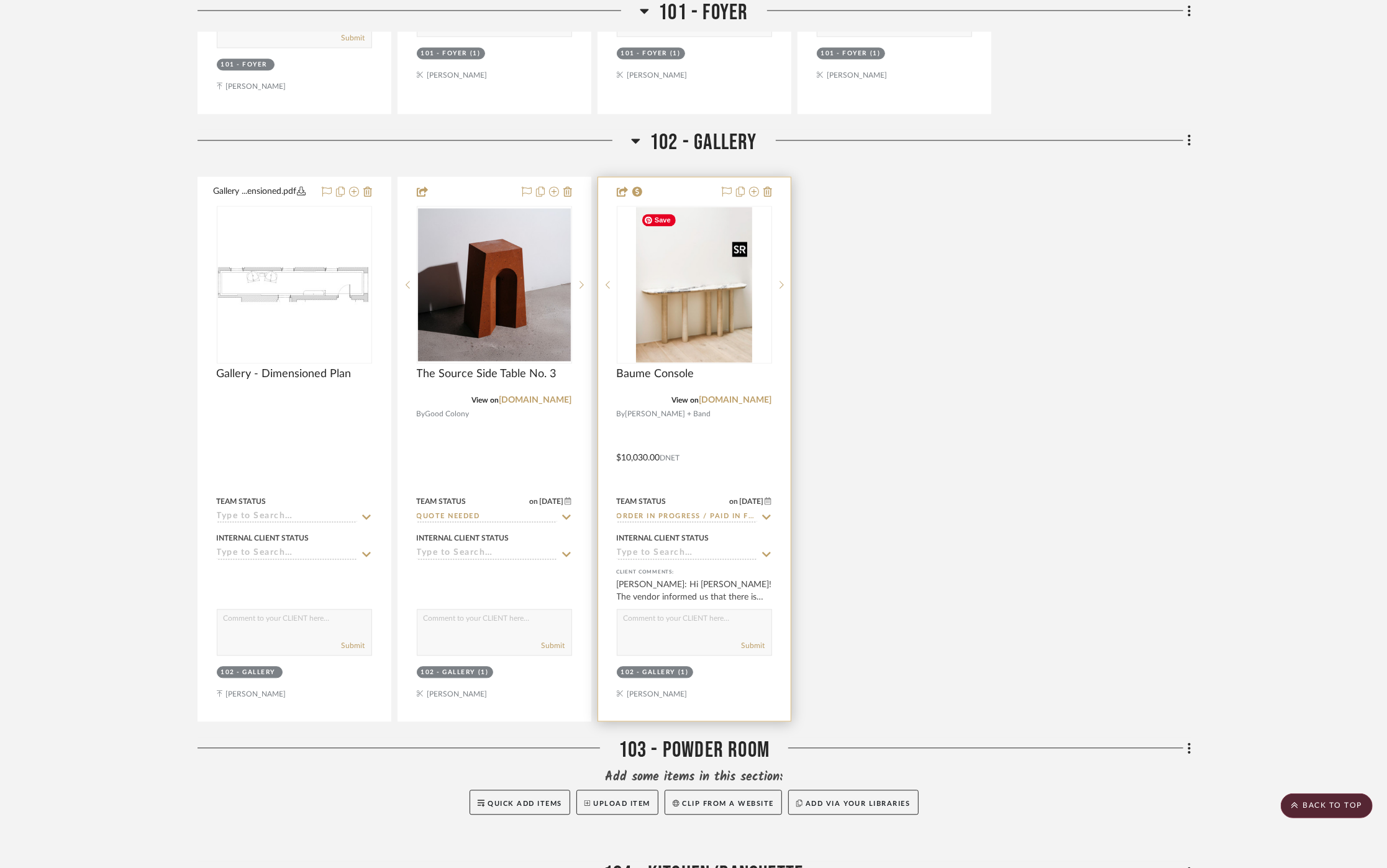
click at [721, 315] on img "0" at bounding box center [694, 284] width 116 height 155
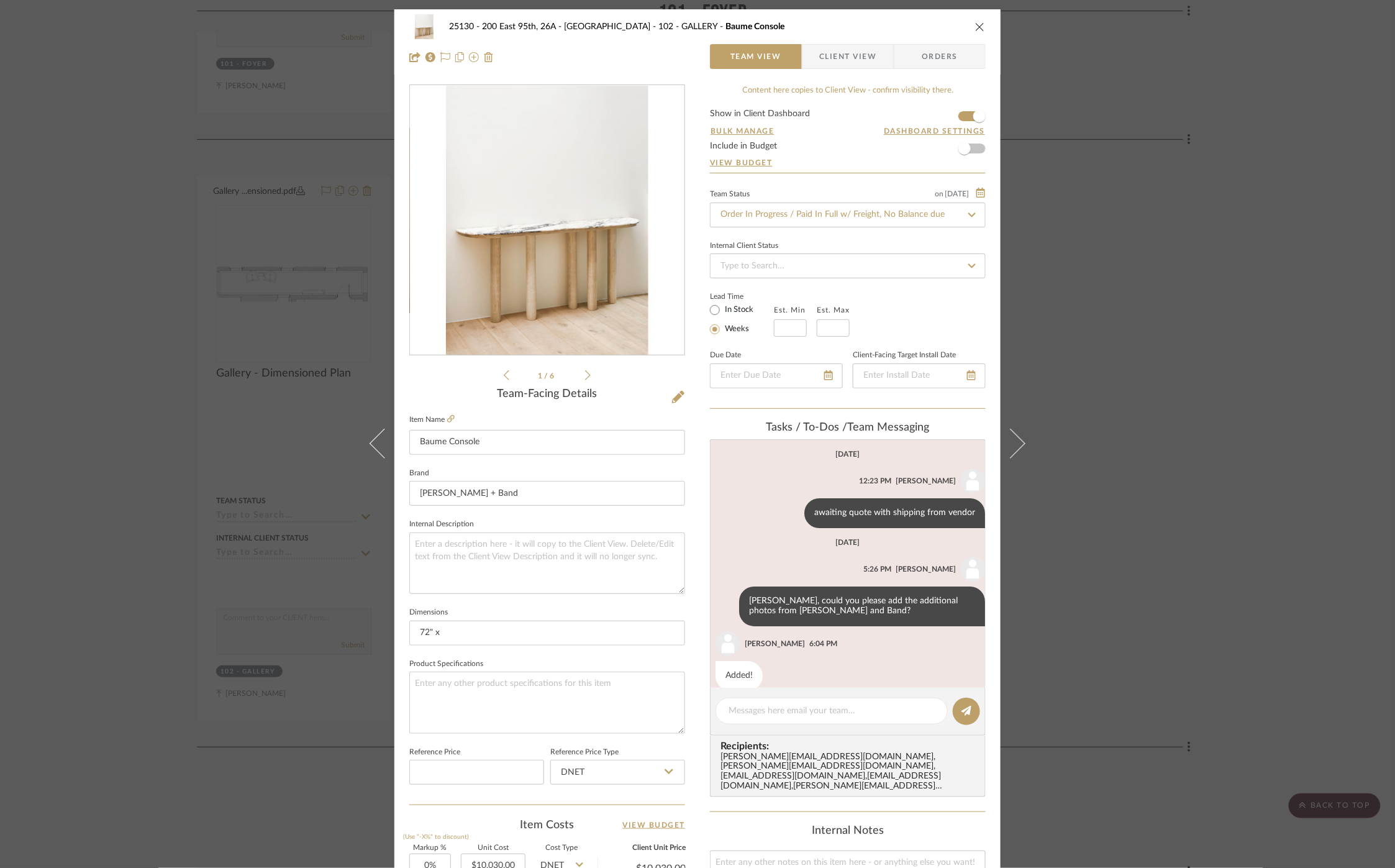
scroll to position [106, 0]
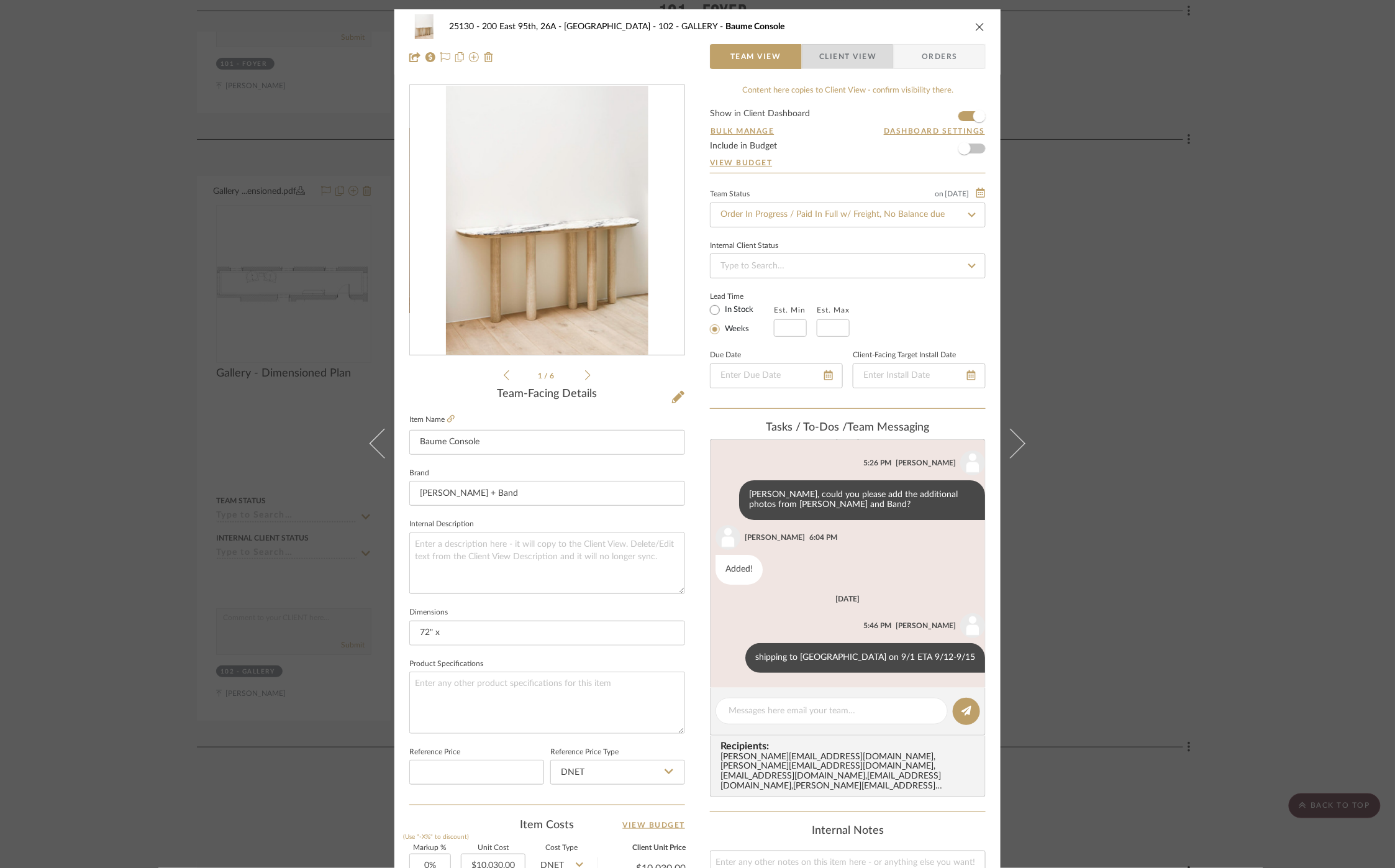
click at [825, 60] on span "Client View" at bounding box center [848, 56] width 57 height 25
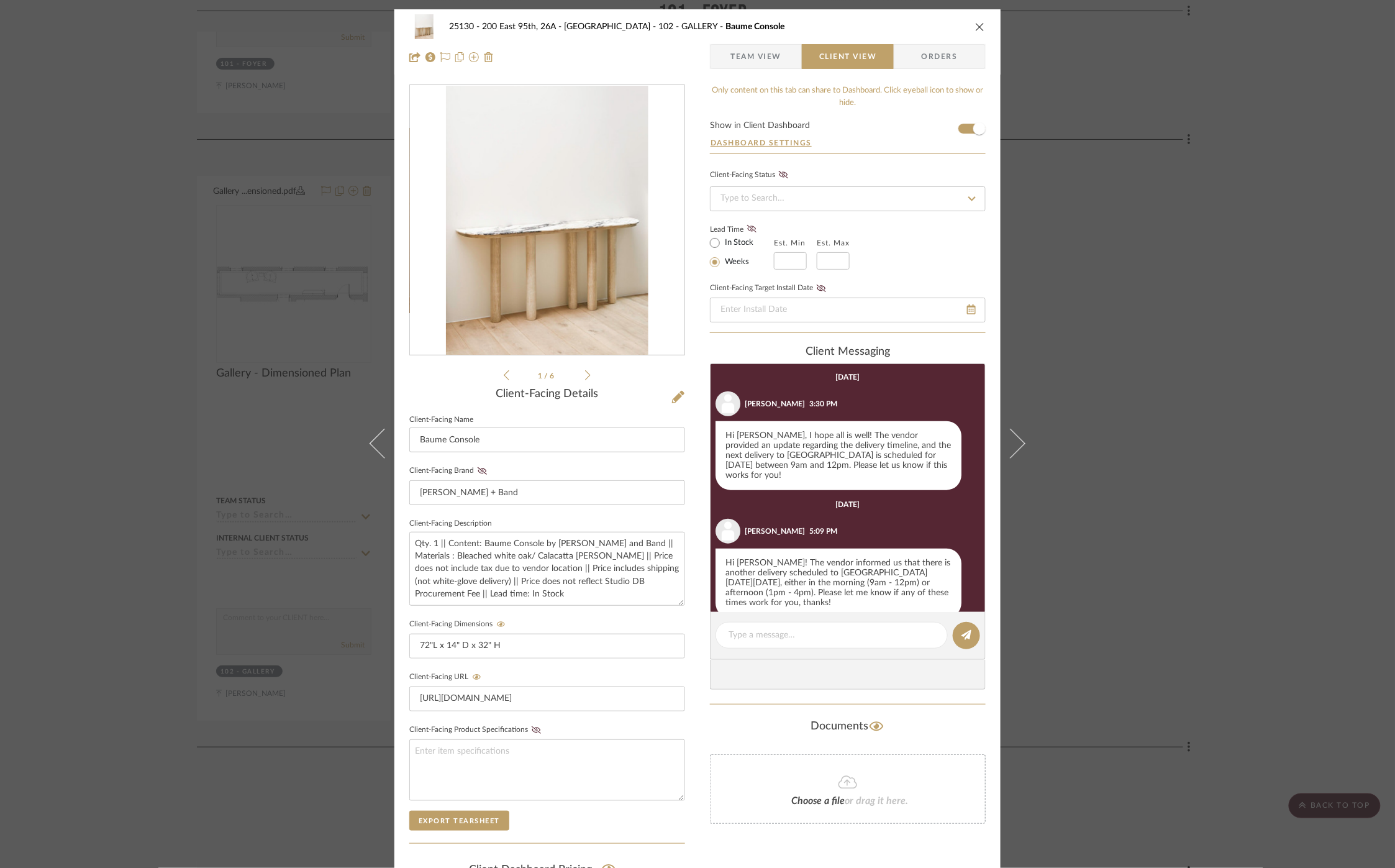
scroll to position [575, 0]
click at [1163, 309] on div "25130 - 200 East 95th, 26A - Kosheleva 102 - GALLERY Baume Console Team View Cl…" at bounding box center [698, 434] width 1395 height 868
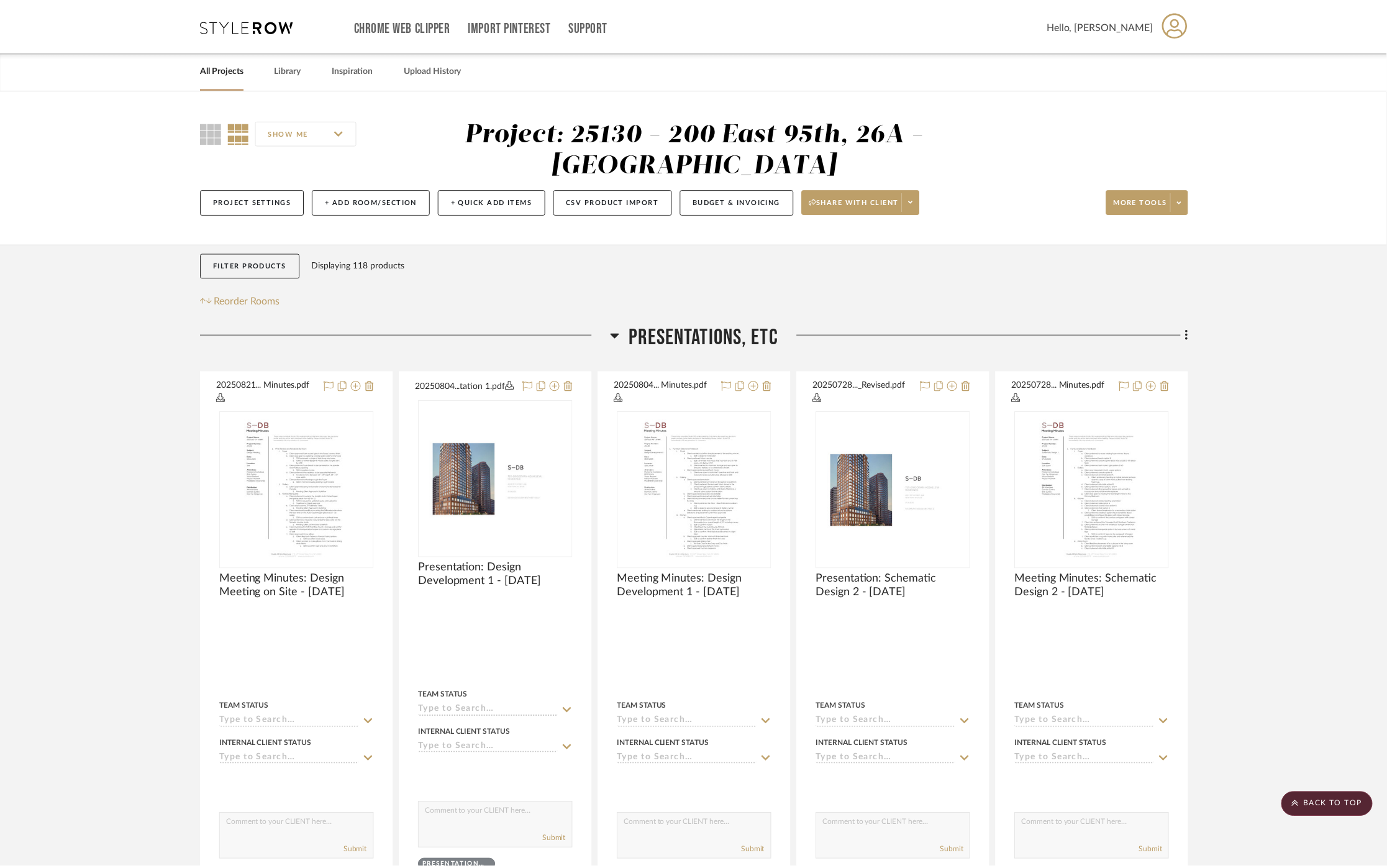
scroll to position [2139, 0]
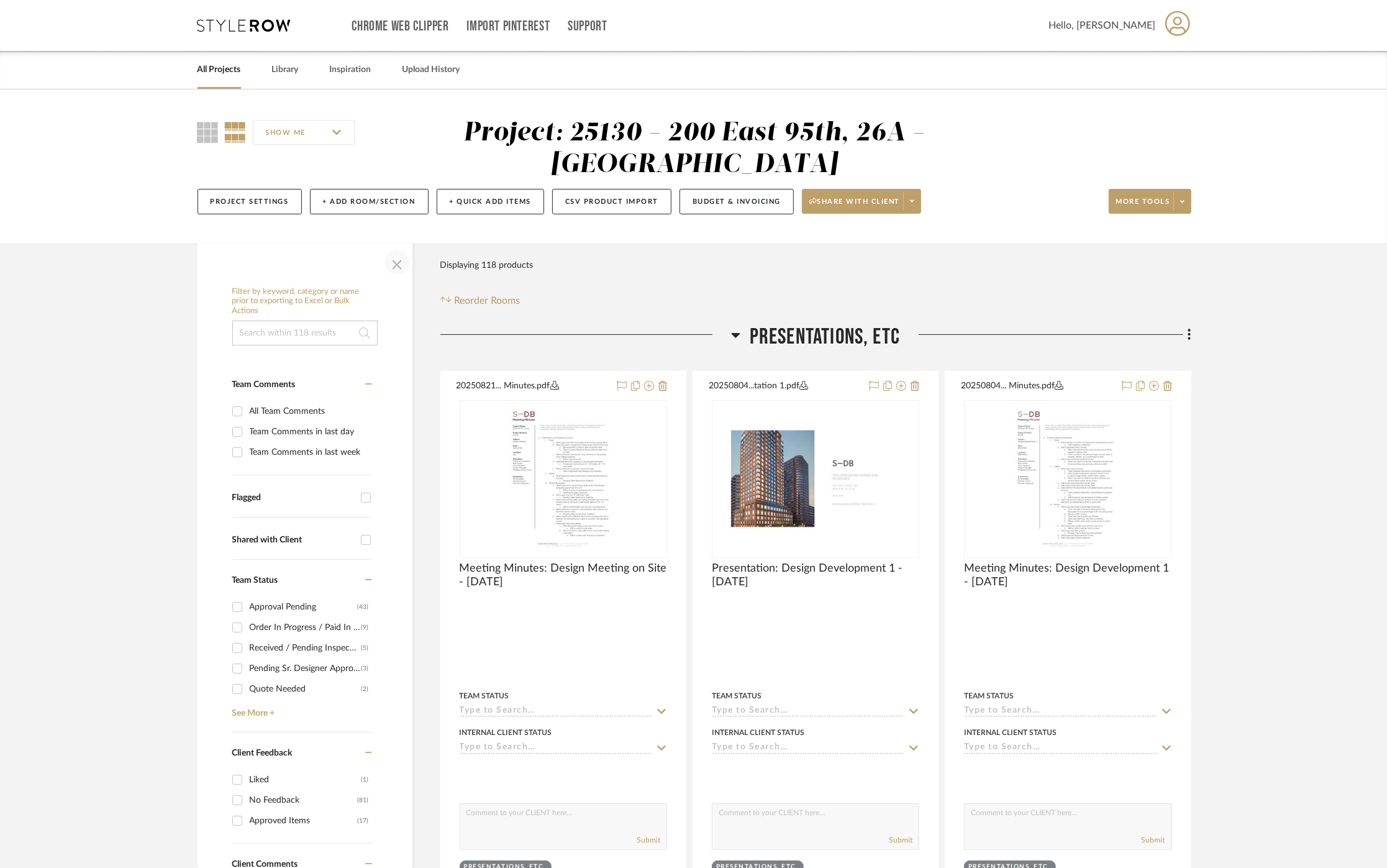
click at [387, 268] on span "button" at bounding box center [397, 262] width 30 height 30
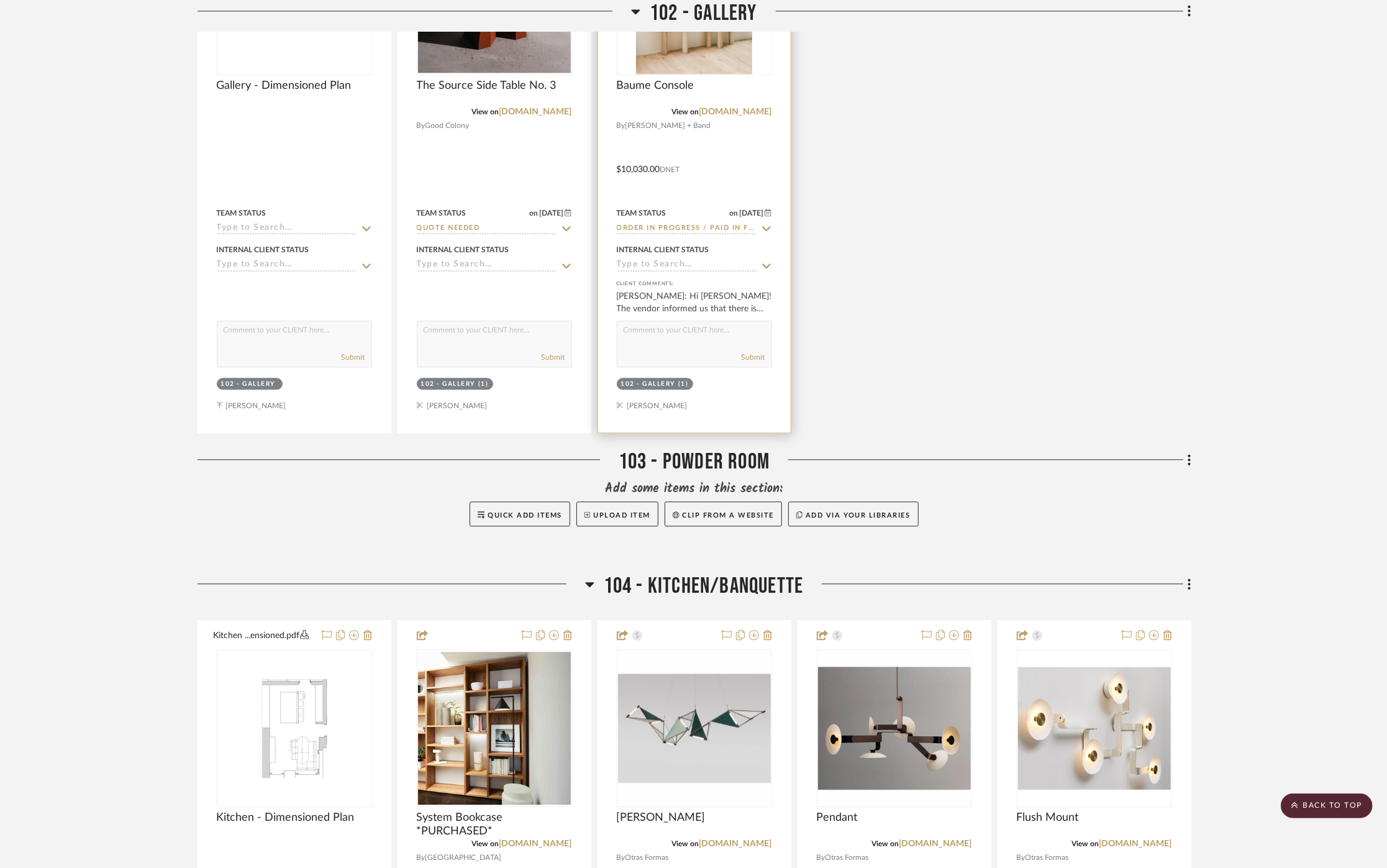
scroll to position [2346, 0]
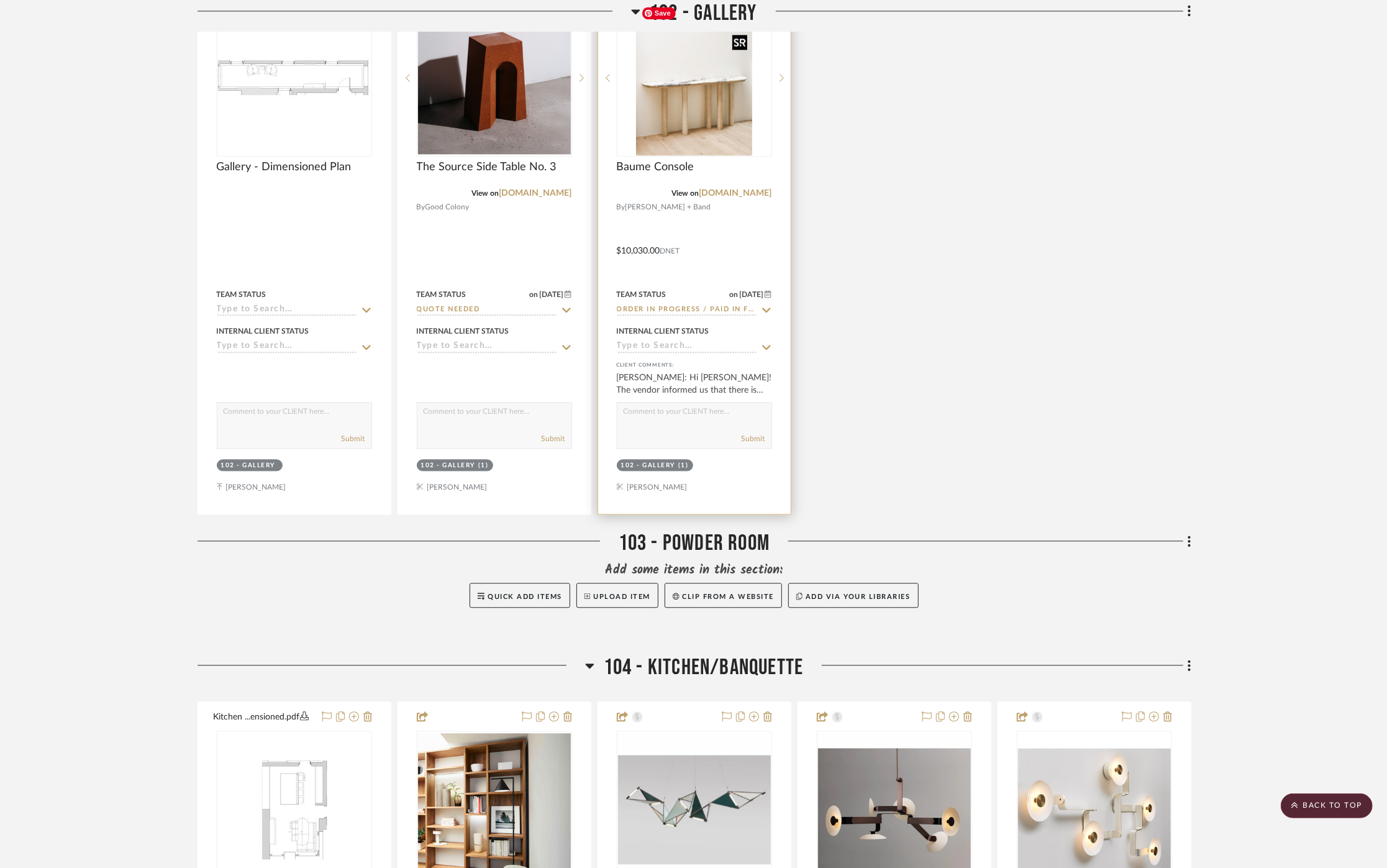
click at [728, 130] on img "0" at bounding box center [694, 77] width 116 height 155
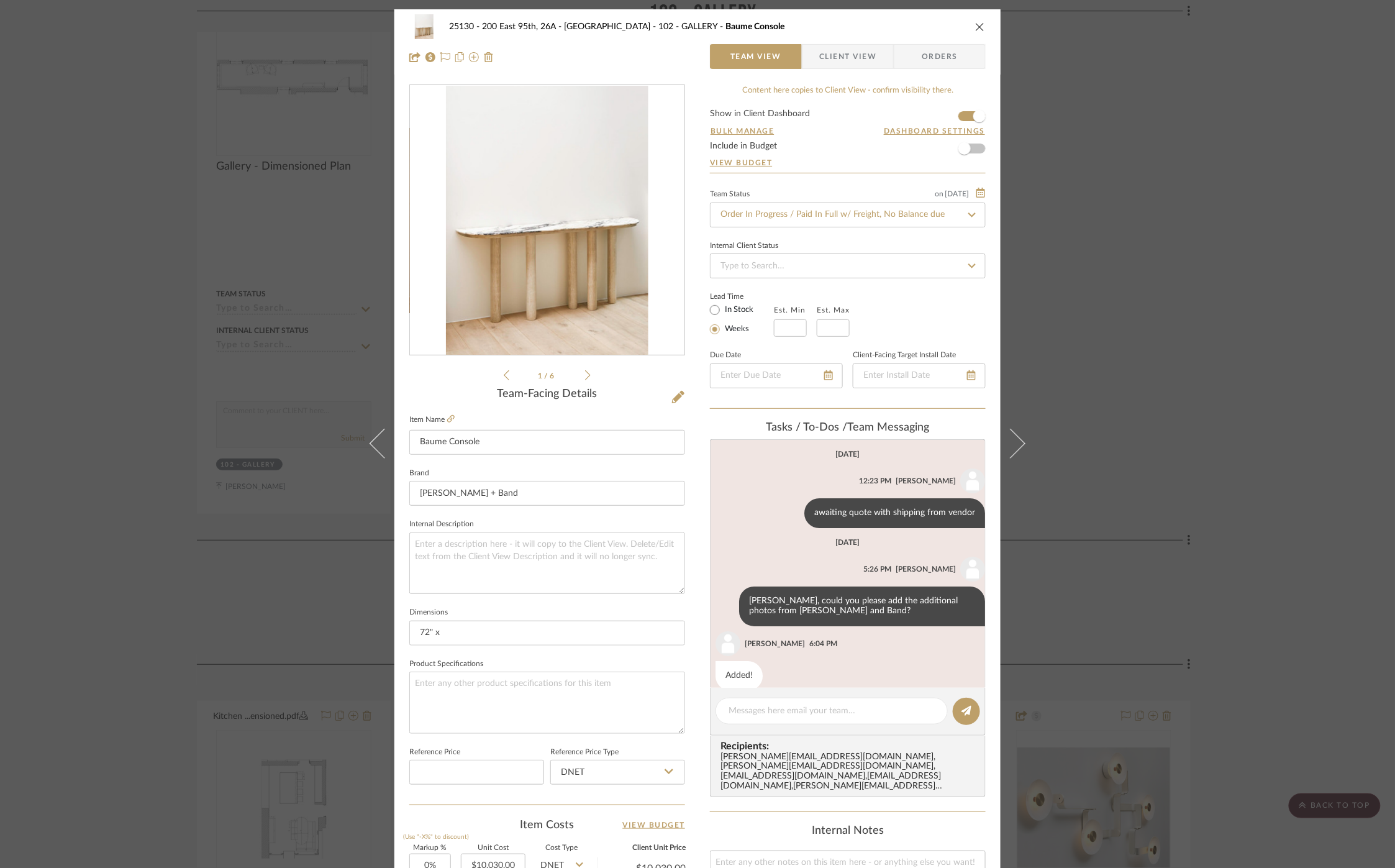
scroll to position [106, 0]
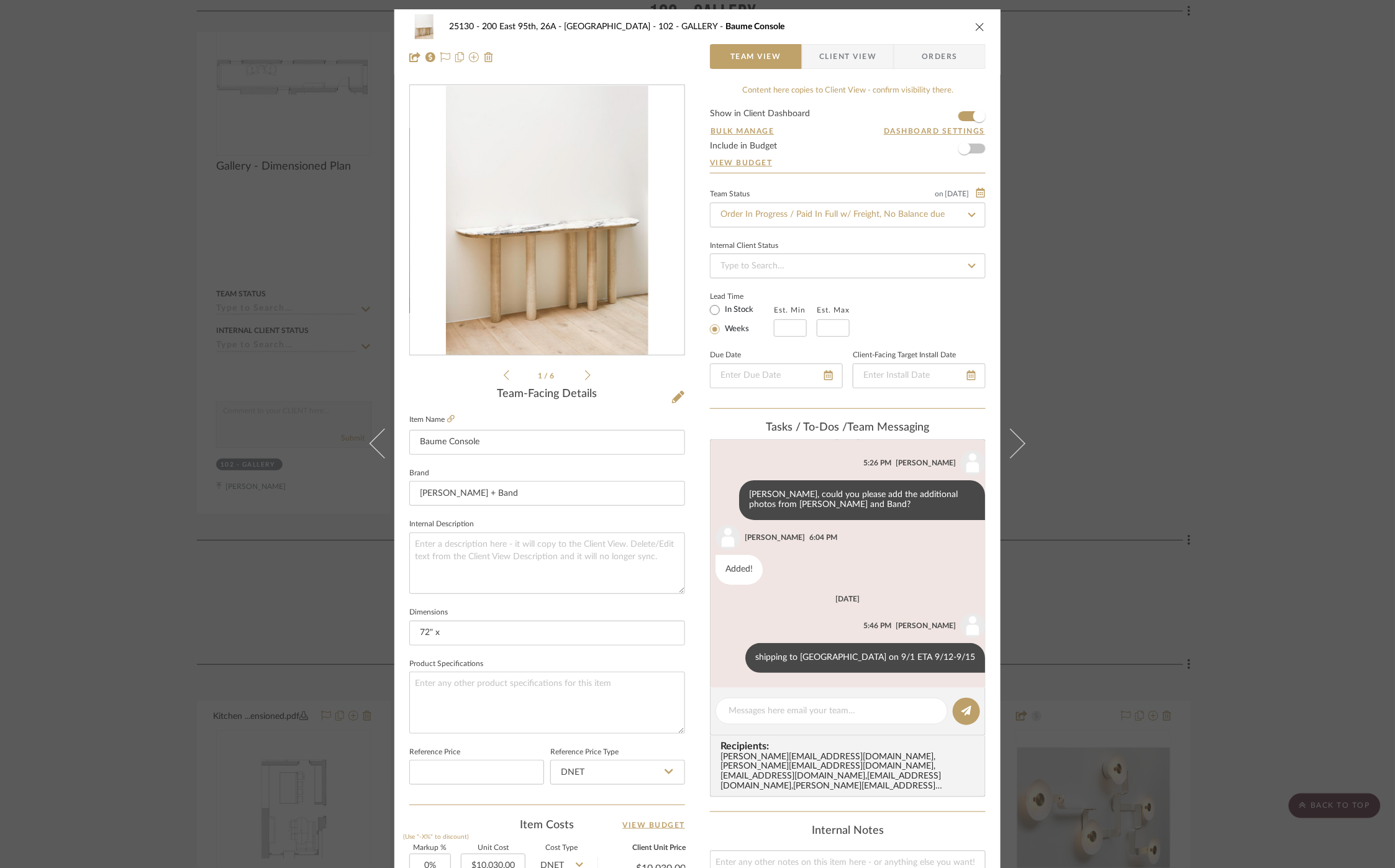
click at [861, 62] on span "Client View" at bounding box center [848, 56] width 57 height 25
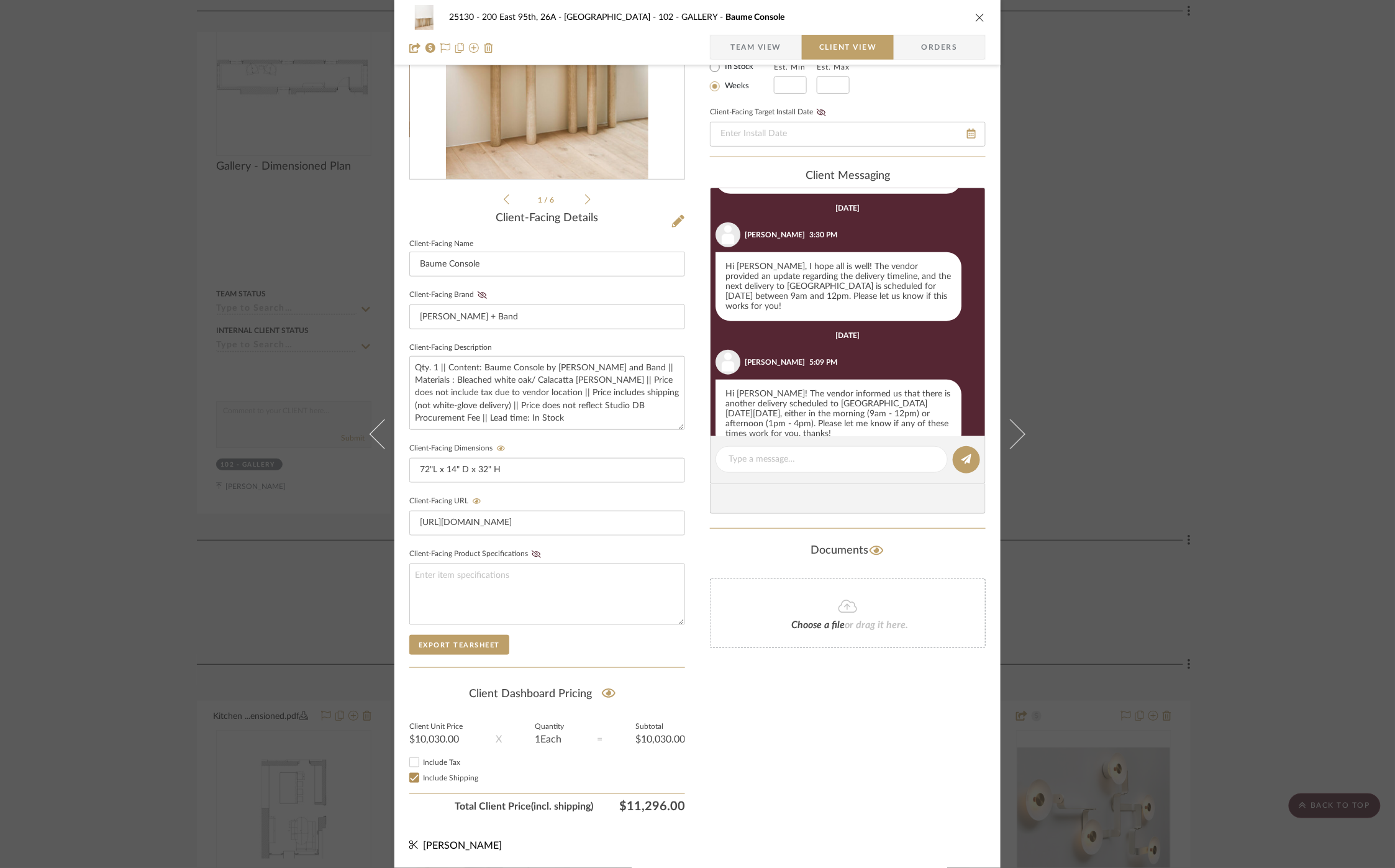
scroll to position [575, 0]
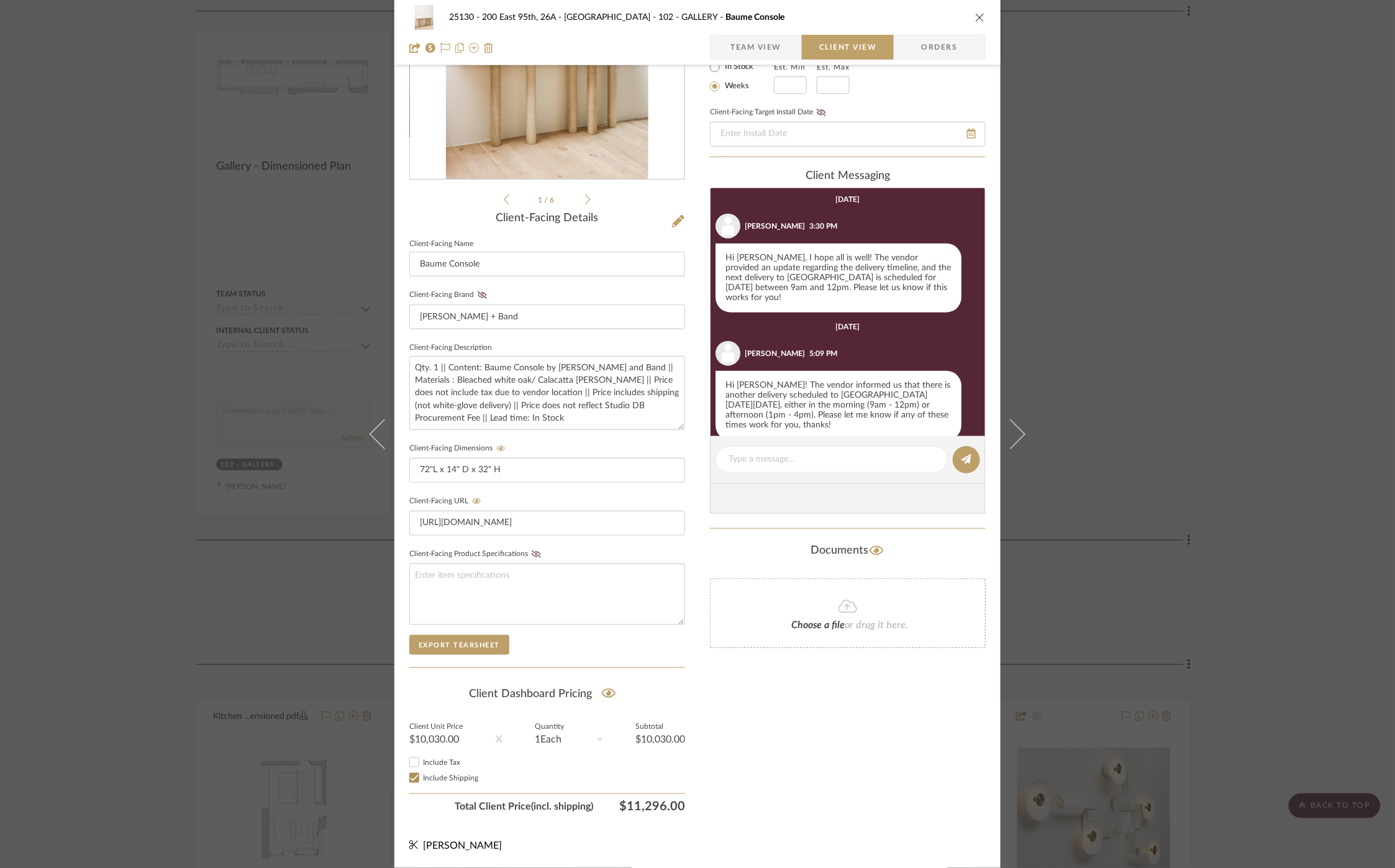
click at [752, 50] on span "Team View" at bounding box center [756, 47] width 51 height 25
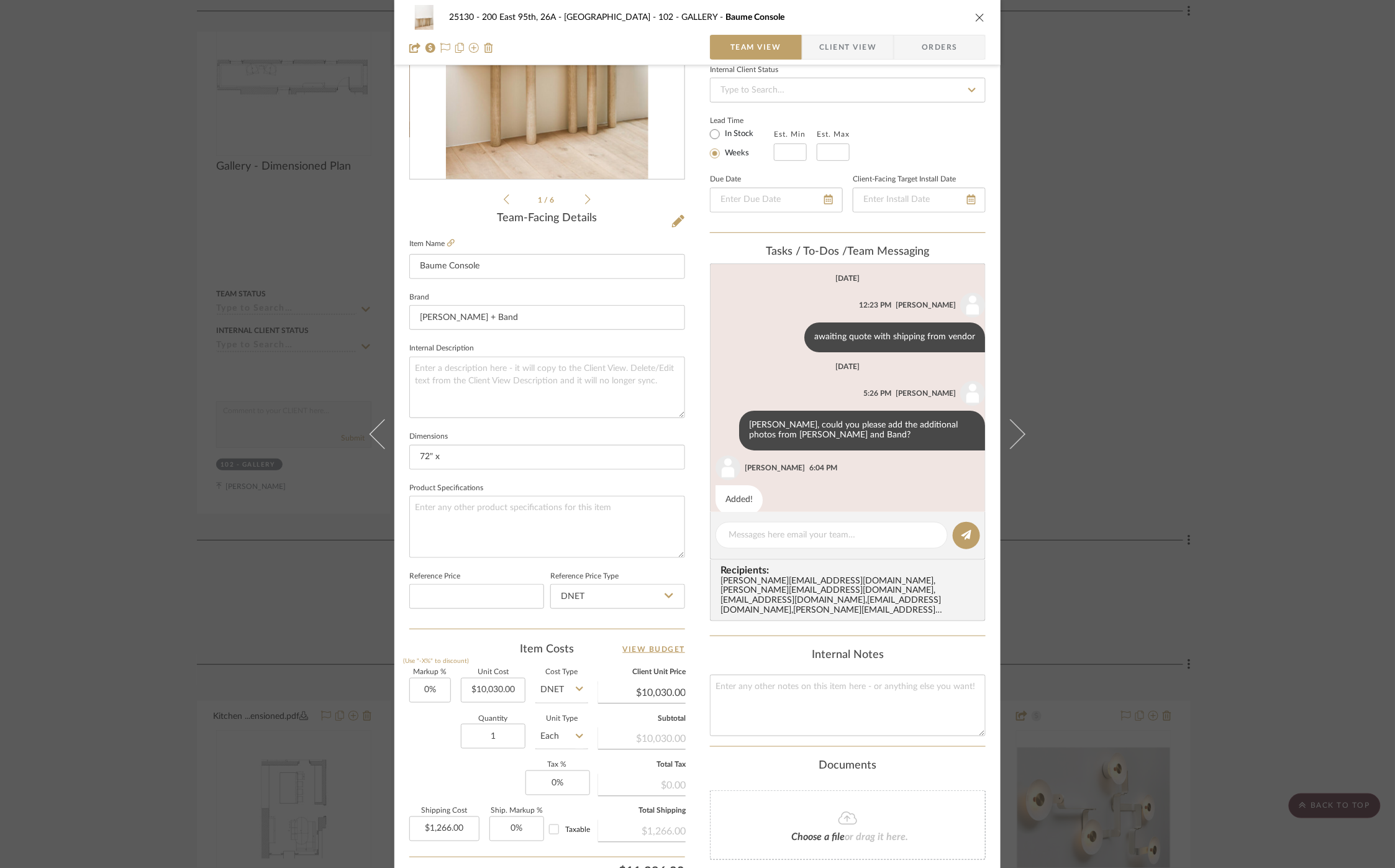
scroll to position [106, 0]
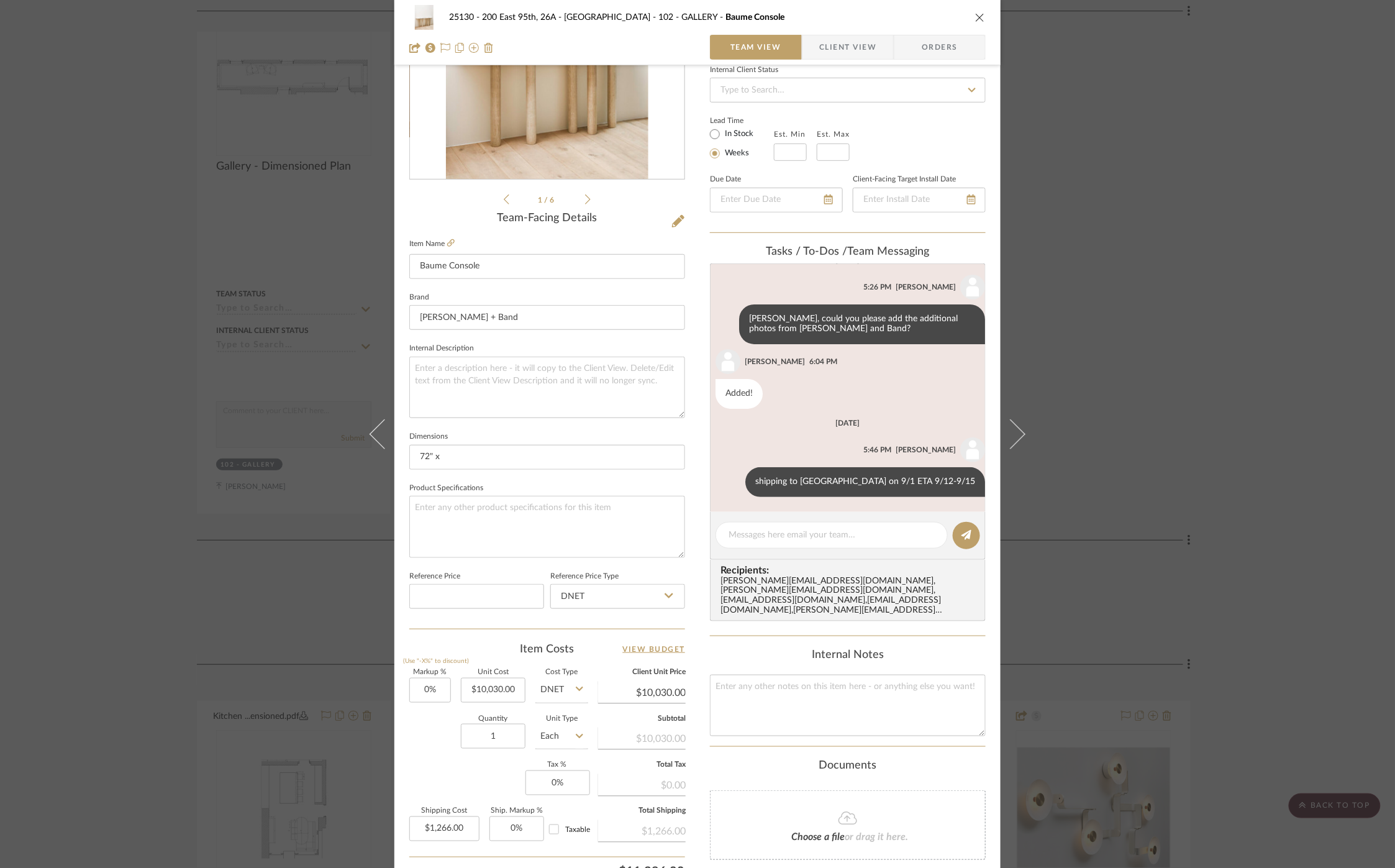
click at [1157, 211] on div "25130 - 200 East 95th, 26A - Kosheleva 102 - GALLERY Baume Console Team View Cl…" at bounding box center [698, 434] width 1395 height 868
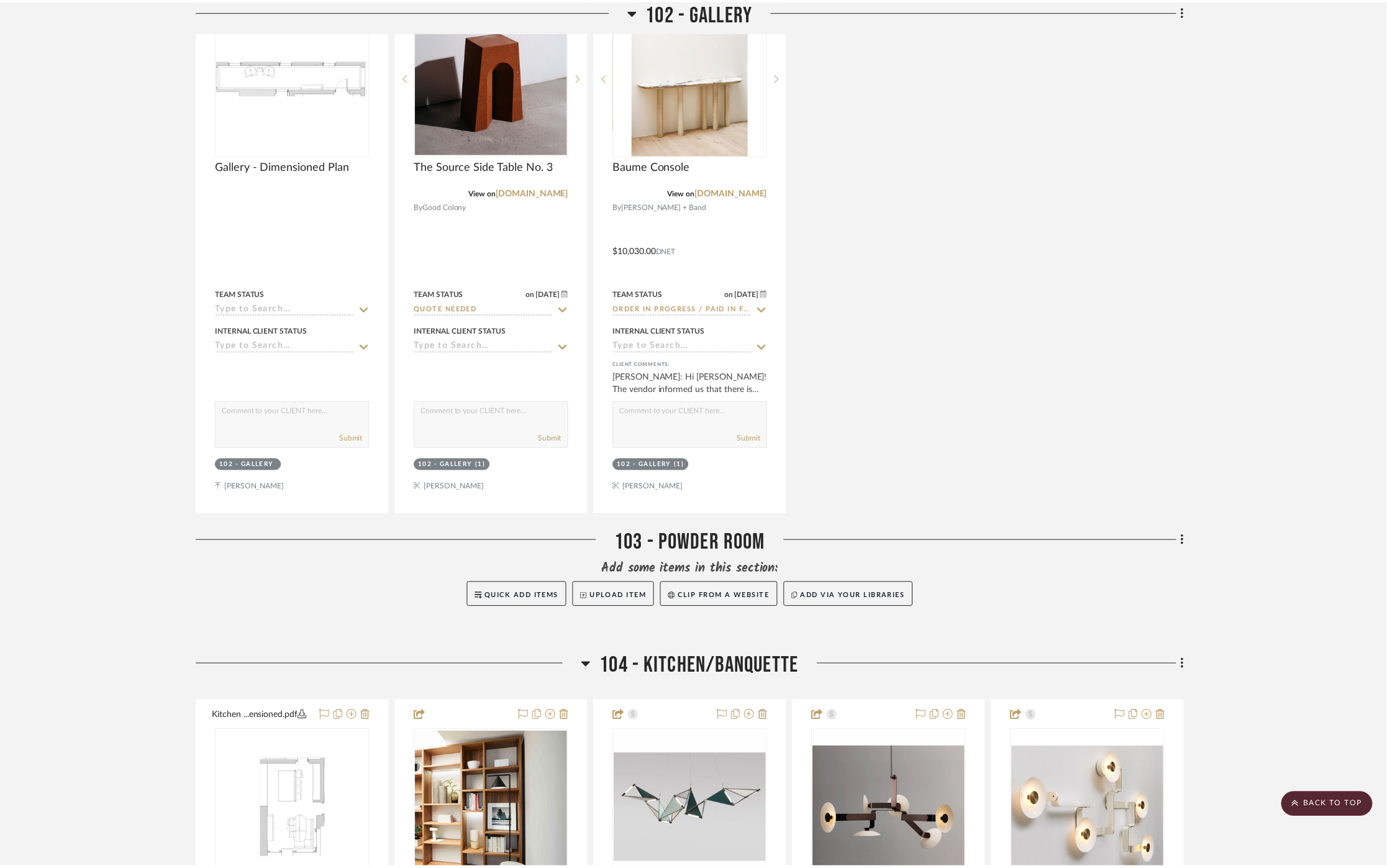
scroll to position [2346, 0]
